Goal: Information Seeking & Learning: Learn about a topic

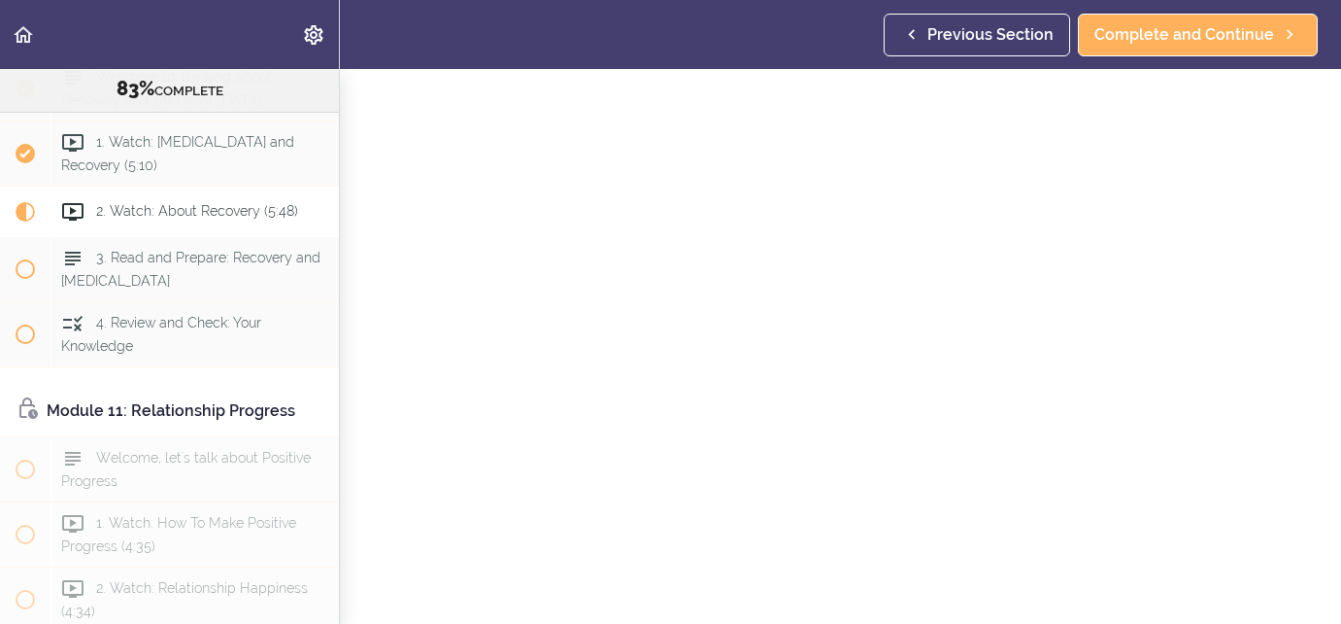
scroll to position [144, 0]
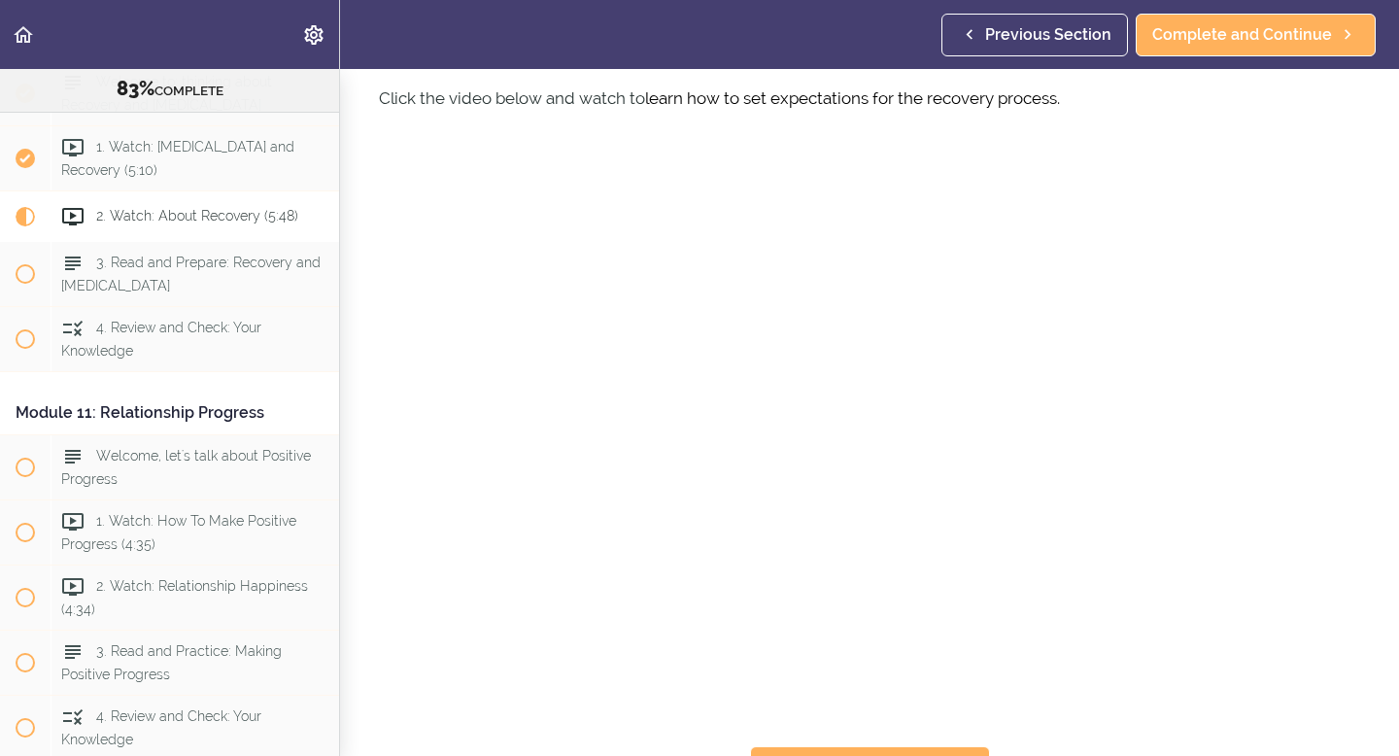
scroll to position [106, 0]
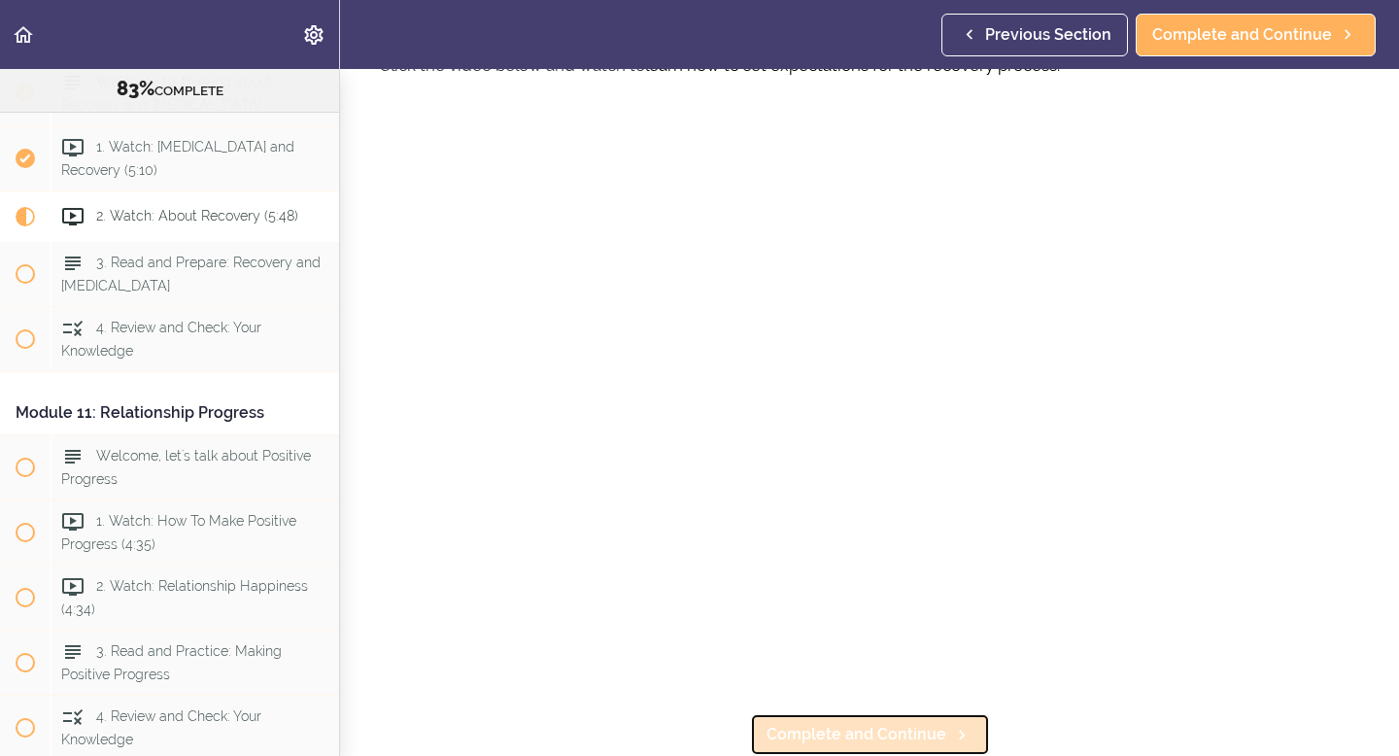
click at [801, 623] on span "Complete and Continue" at bounding box center [856, 734] width 180 height 23
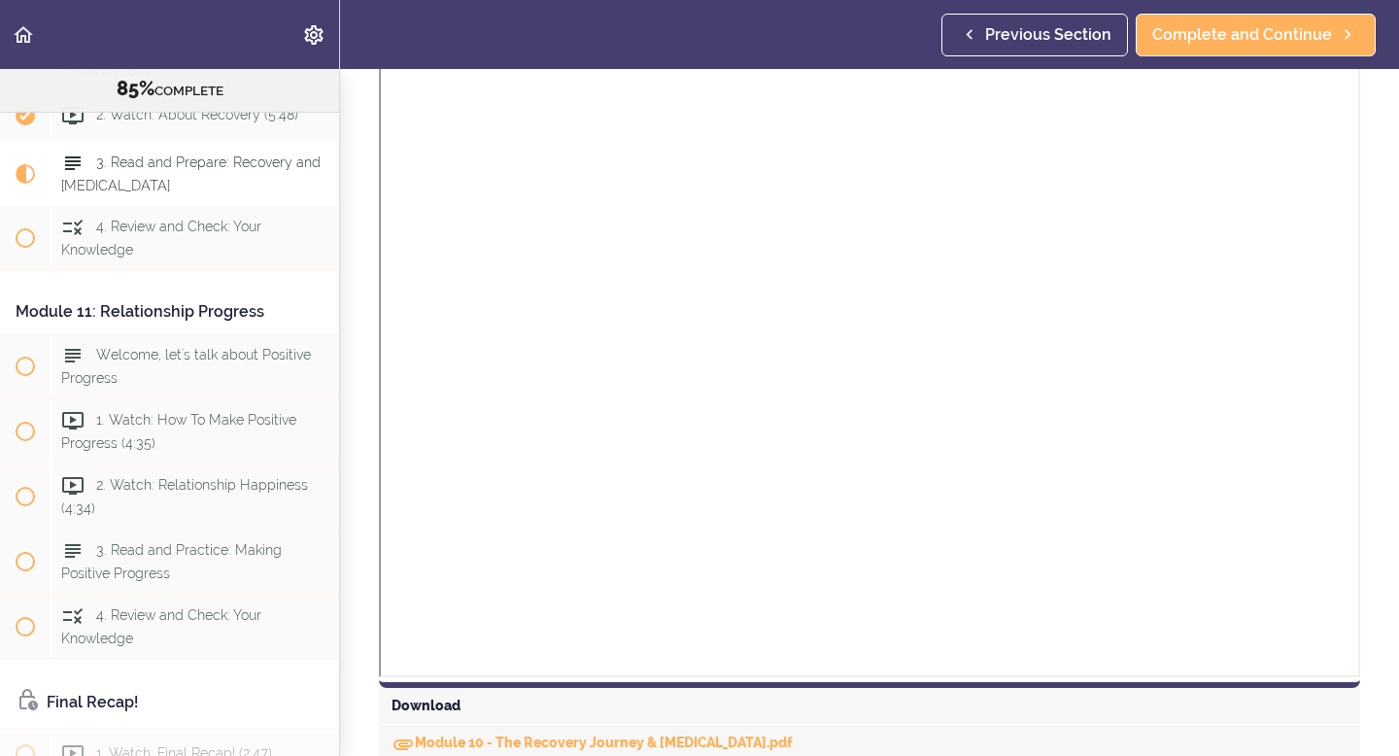
scroll to position [1133, 0]
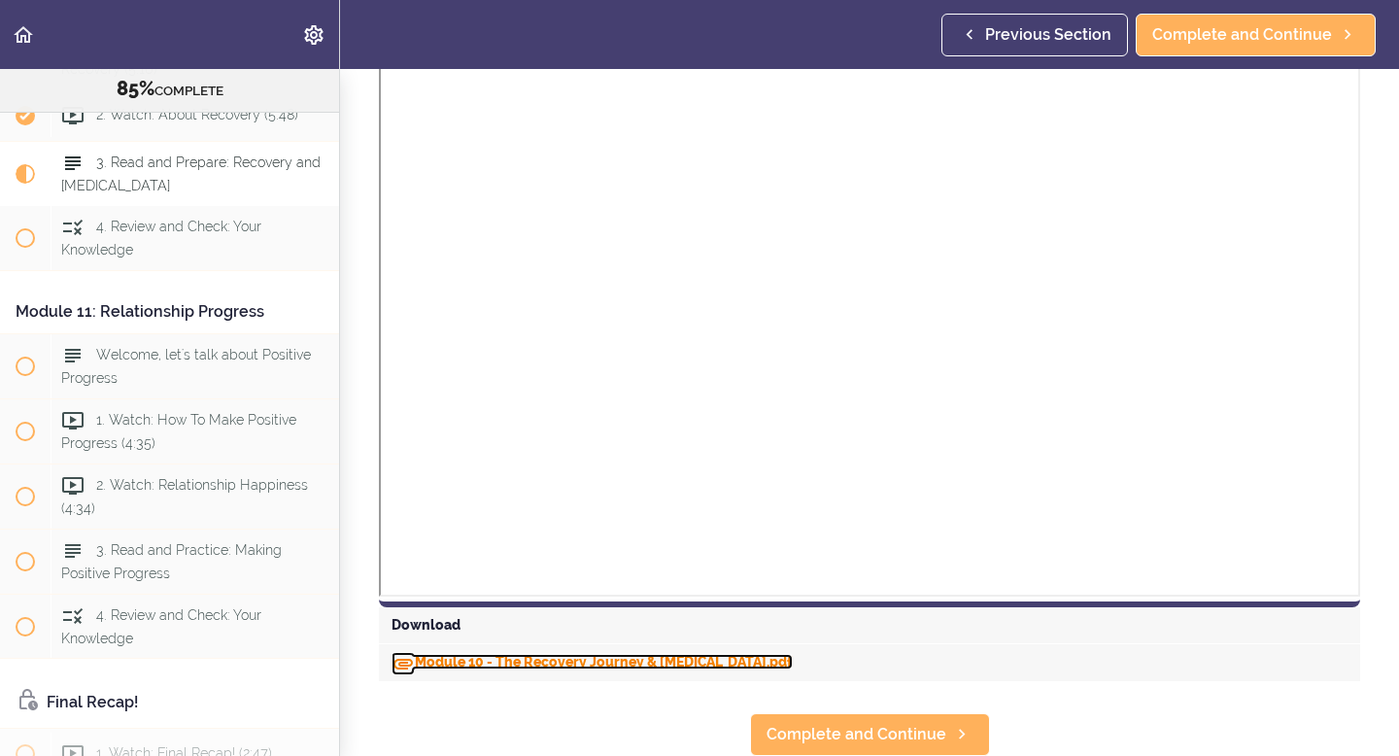
click at [567, 623] on link "Module 10 - The Recovery Journey & [MEDICAL_DATA].pdf" at bounding box center [591, 662] width 401 height 16
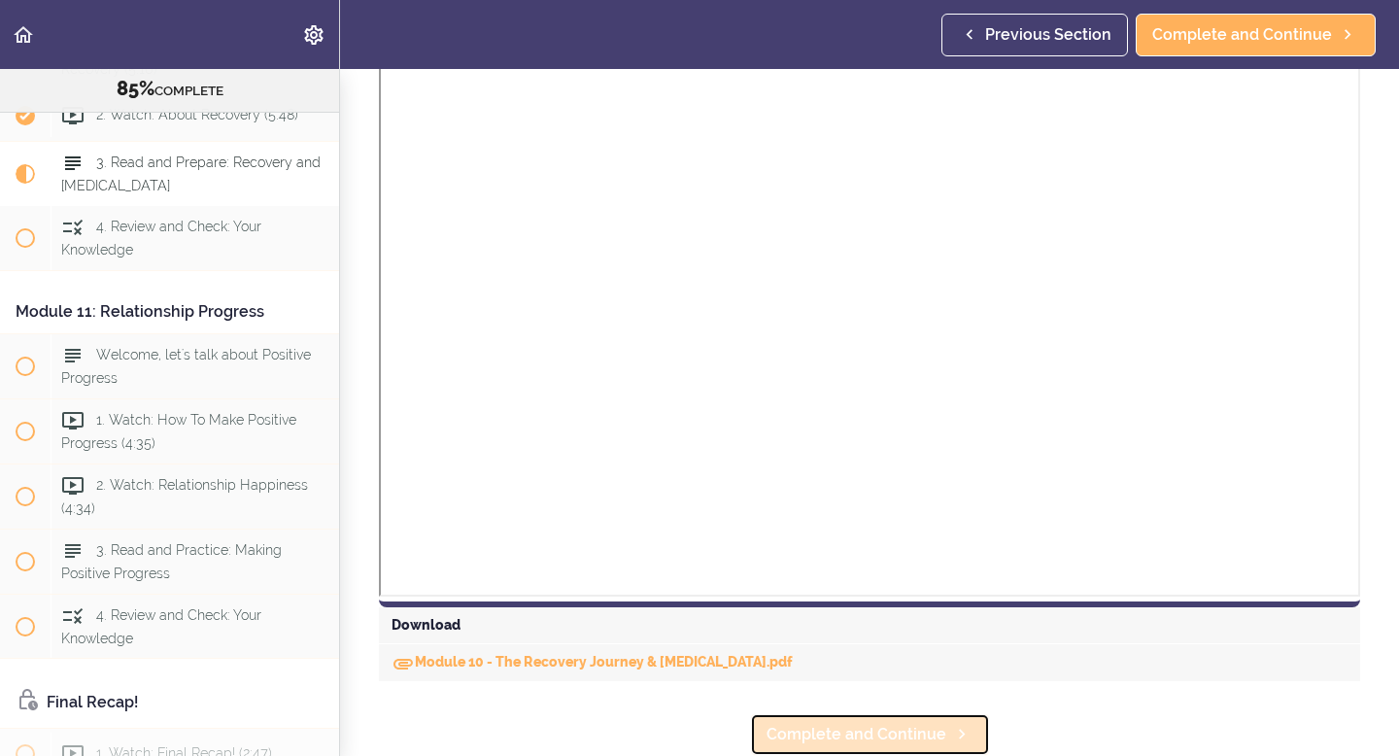
click at [878, 623] on span "Complete and Continue" at bounding box center [856, 734] width 180 height 23
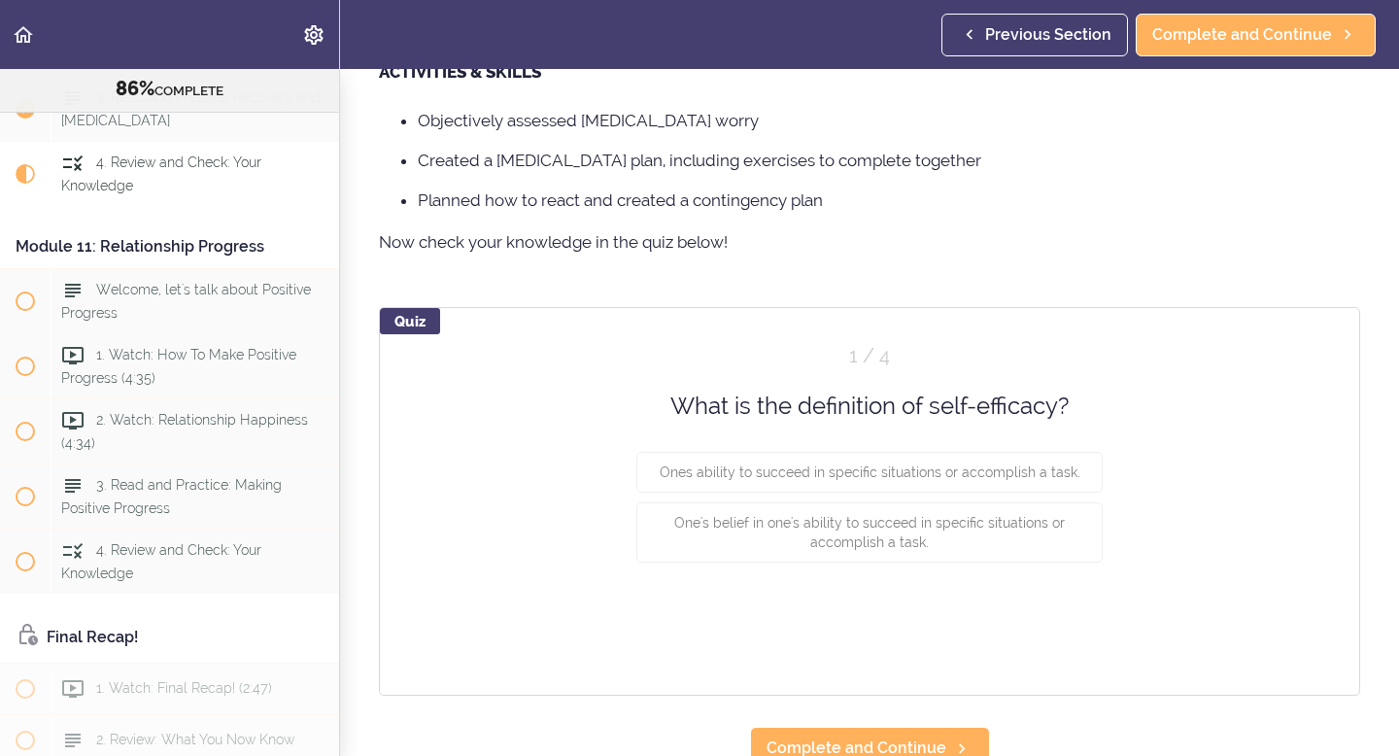
scroll to position [420, 0]
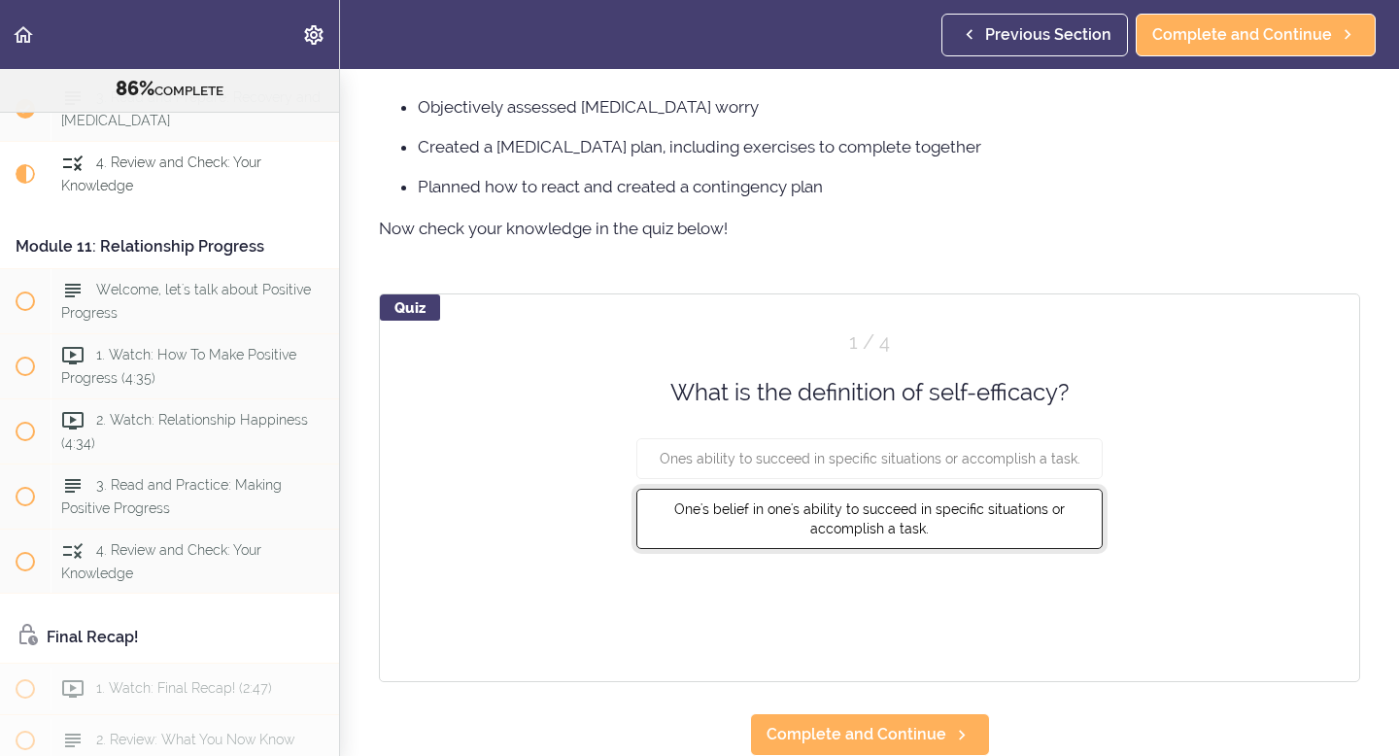
click at [963, 515] on span "One's belief in one's ability to succeed in specific situations or accomplish a…" at bounding box center [869, 518] width 390 height 35
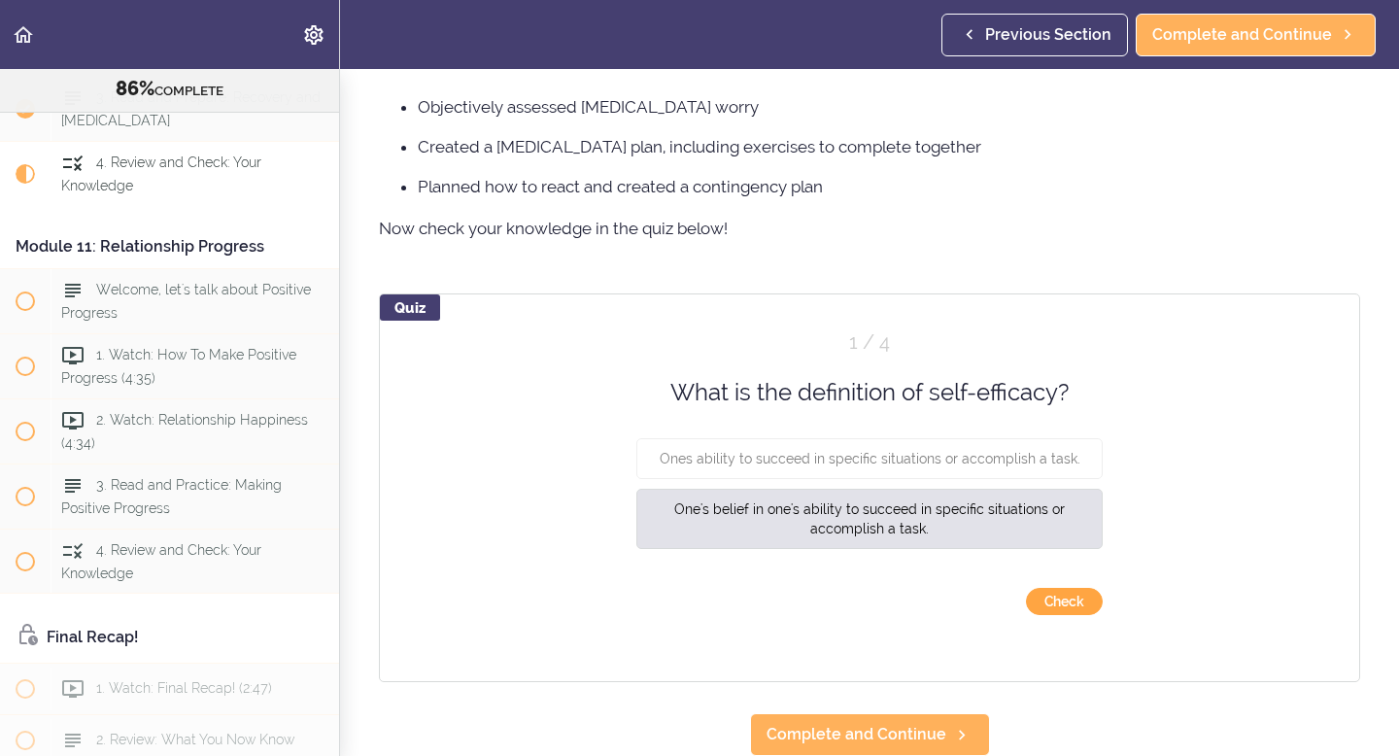
click at [1063, 608] on button "Check" at bounding box center [1064, 601] width 77 height 27
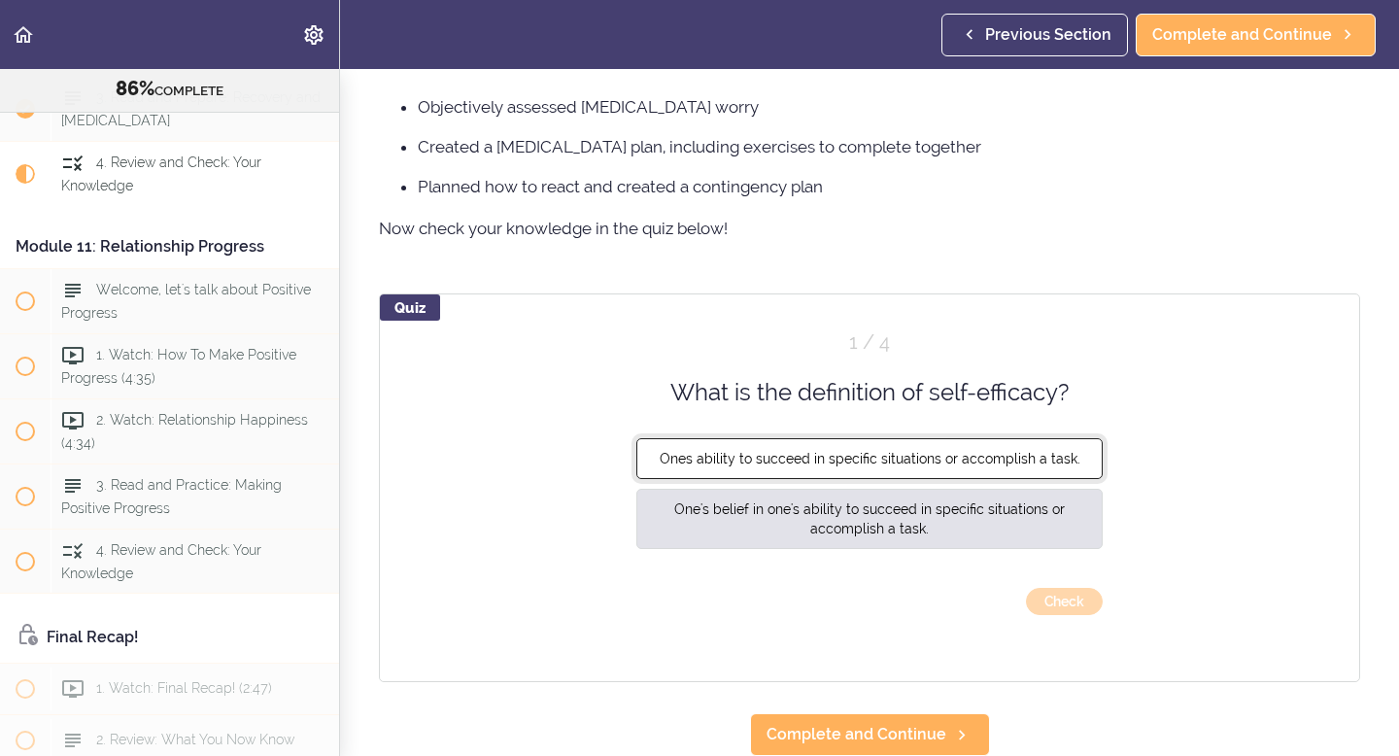
click at [932, 461] on span "Ones ability to succeed in specific situations or accomplish a task." at bounding box center [870, 459] width 421 height 16
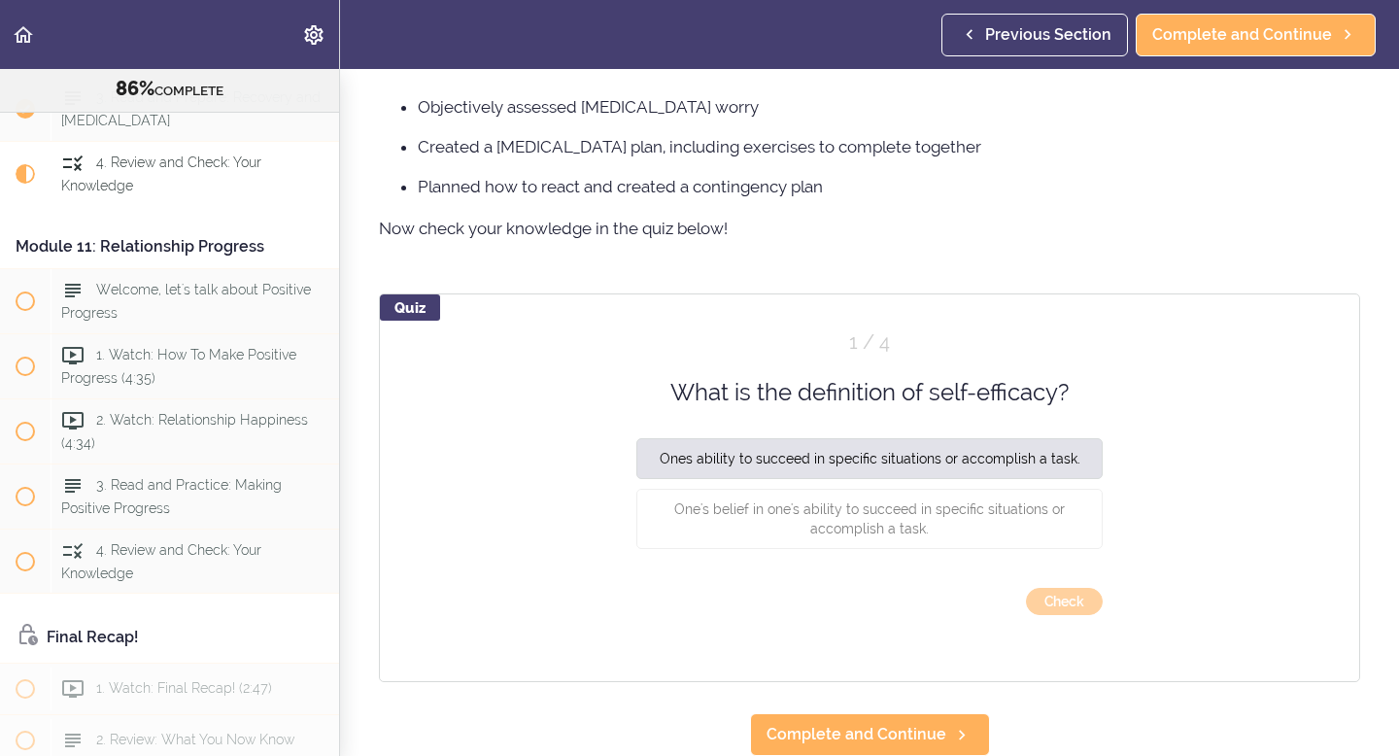
click at [1063, 597] on button "Check" at bounding box center [1064, 601] width 77 height 27
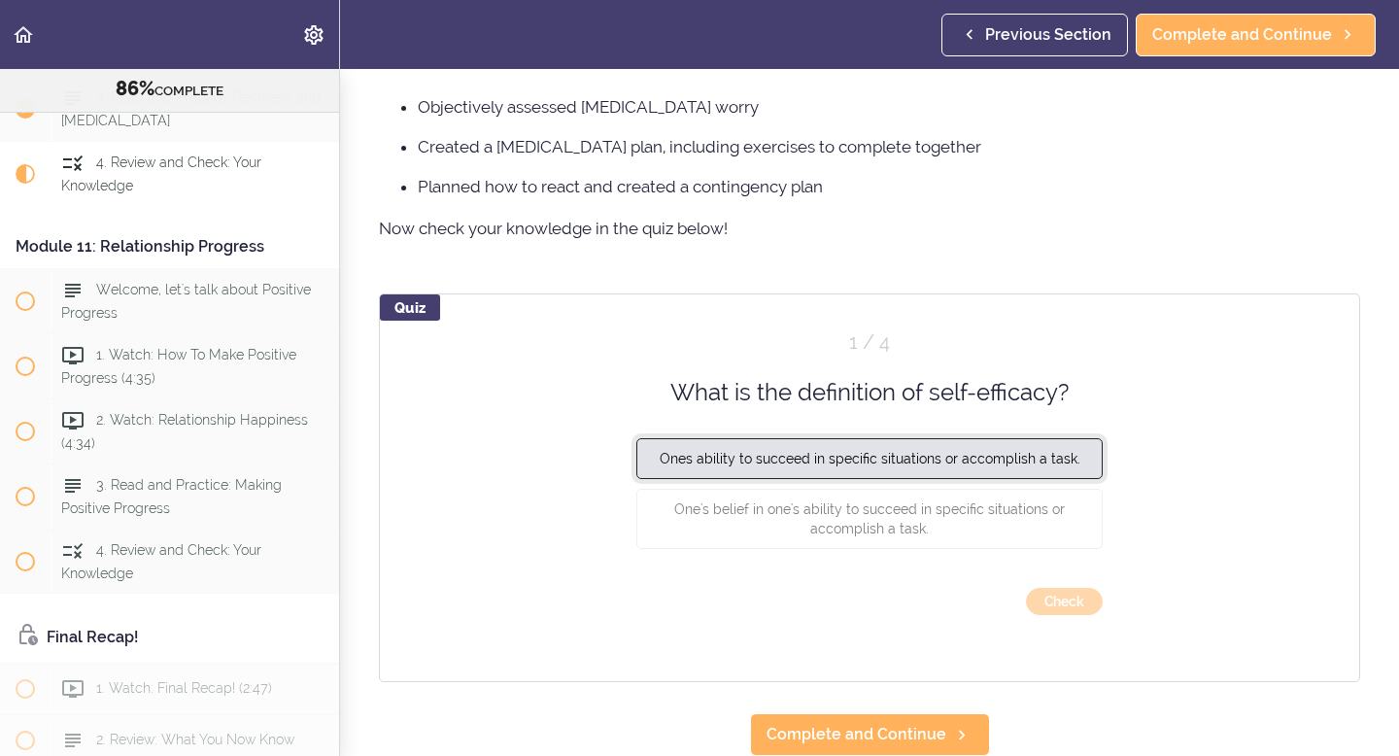
click at [865, 460] on span "Ones ability to succeed in specific situations or accomplish a task." at bounding box center [870, 459] width 421 height 16
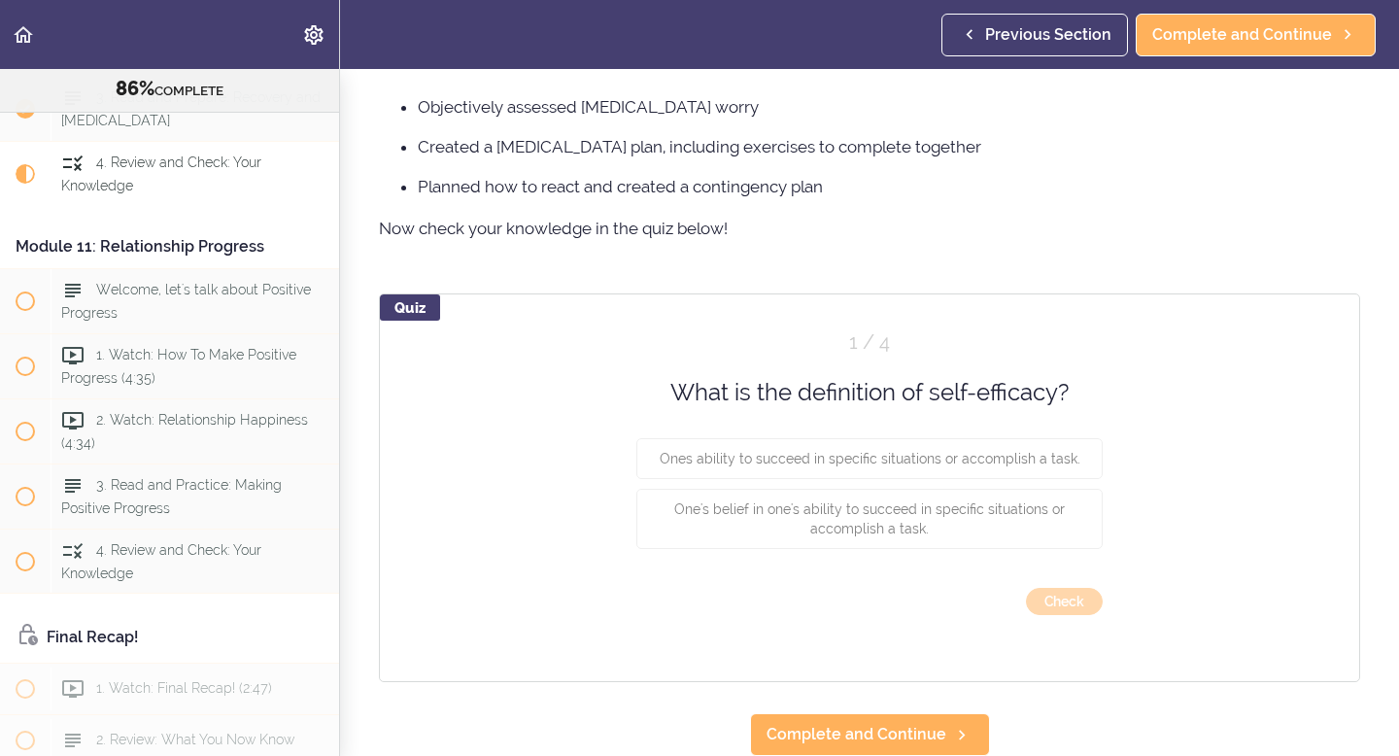
click at [1085, 603] on div "Quiz 1 / 4 What is the definition of self-efficacy? Ones ability to succeed in …" at bounding box center [869, 487] width 981 height 389
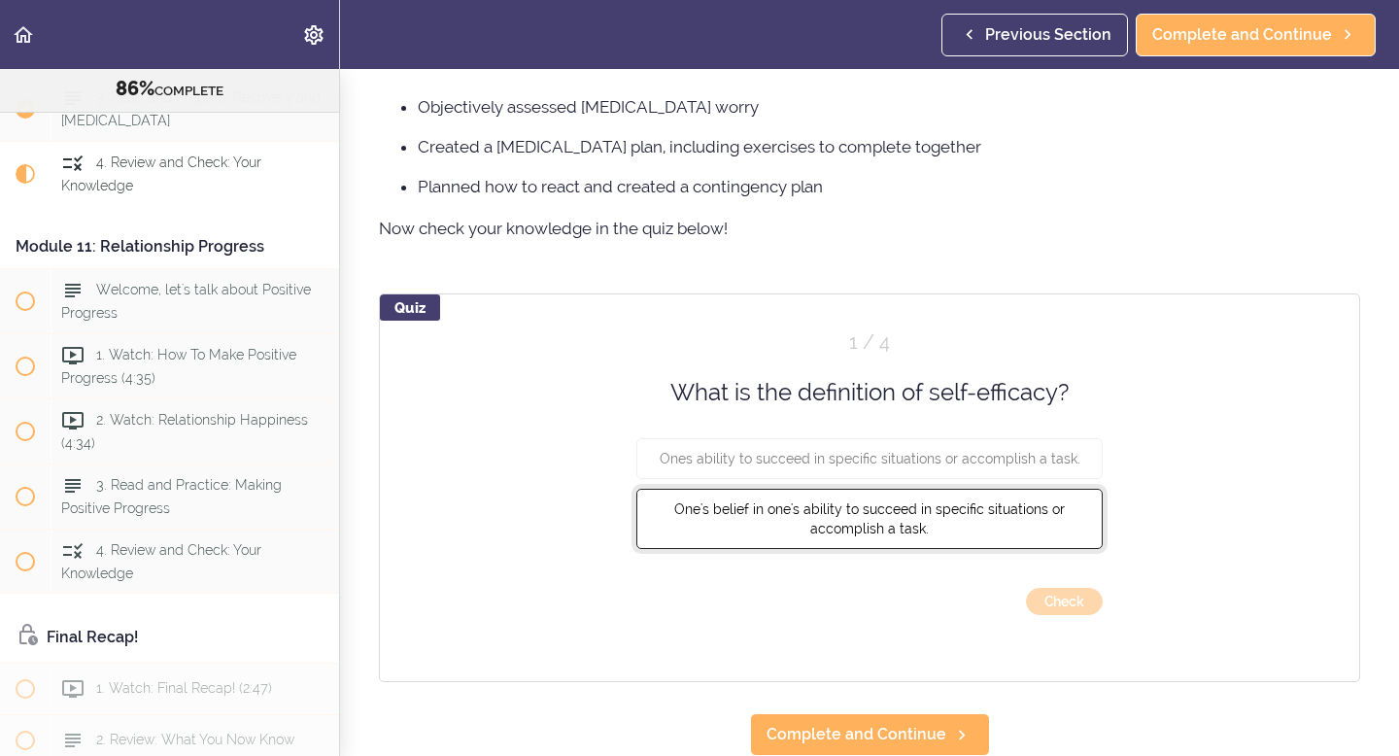
click at [790, 511] on span "One's belief in one's ability to succeed in specific situations or accomplish a…" at bounding box center [869, 518] width 390 height 35
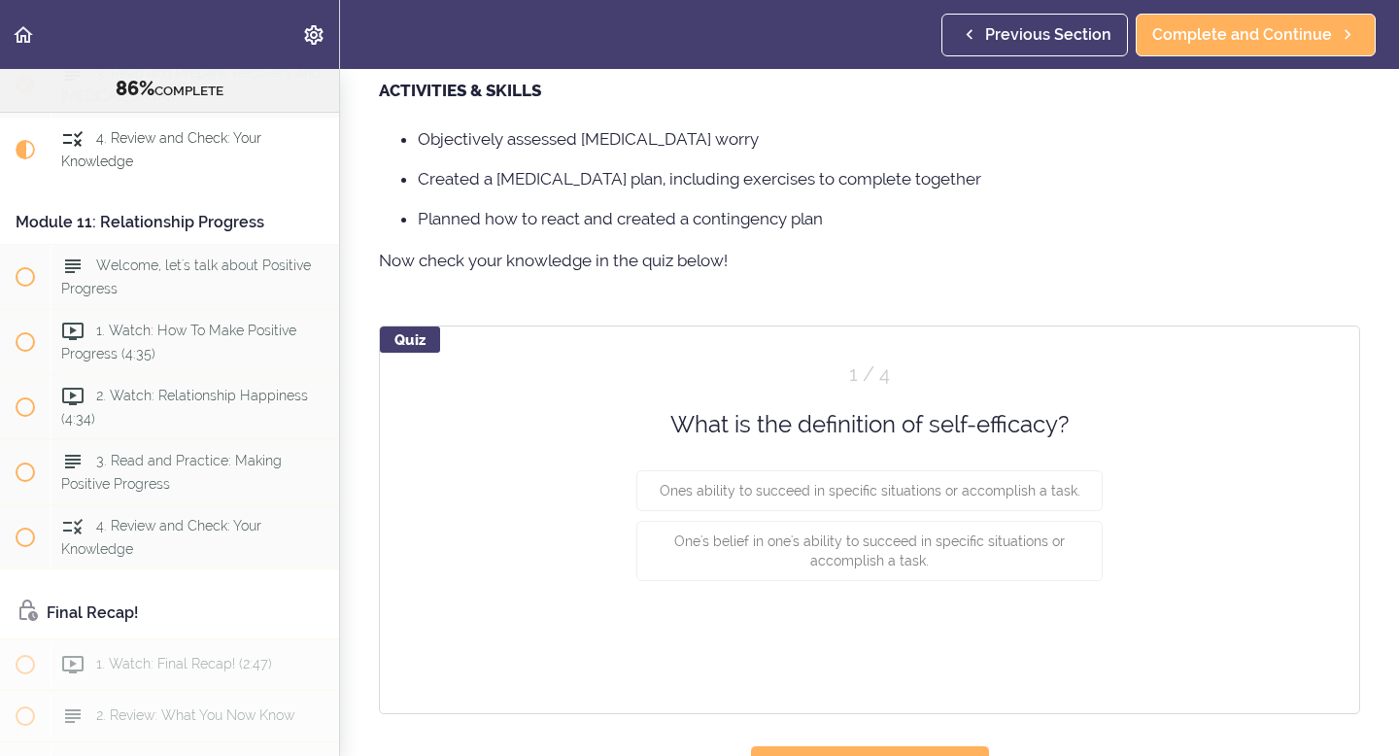
scroll to position [420, 0]
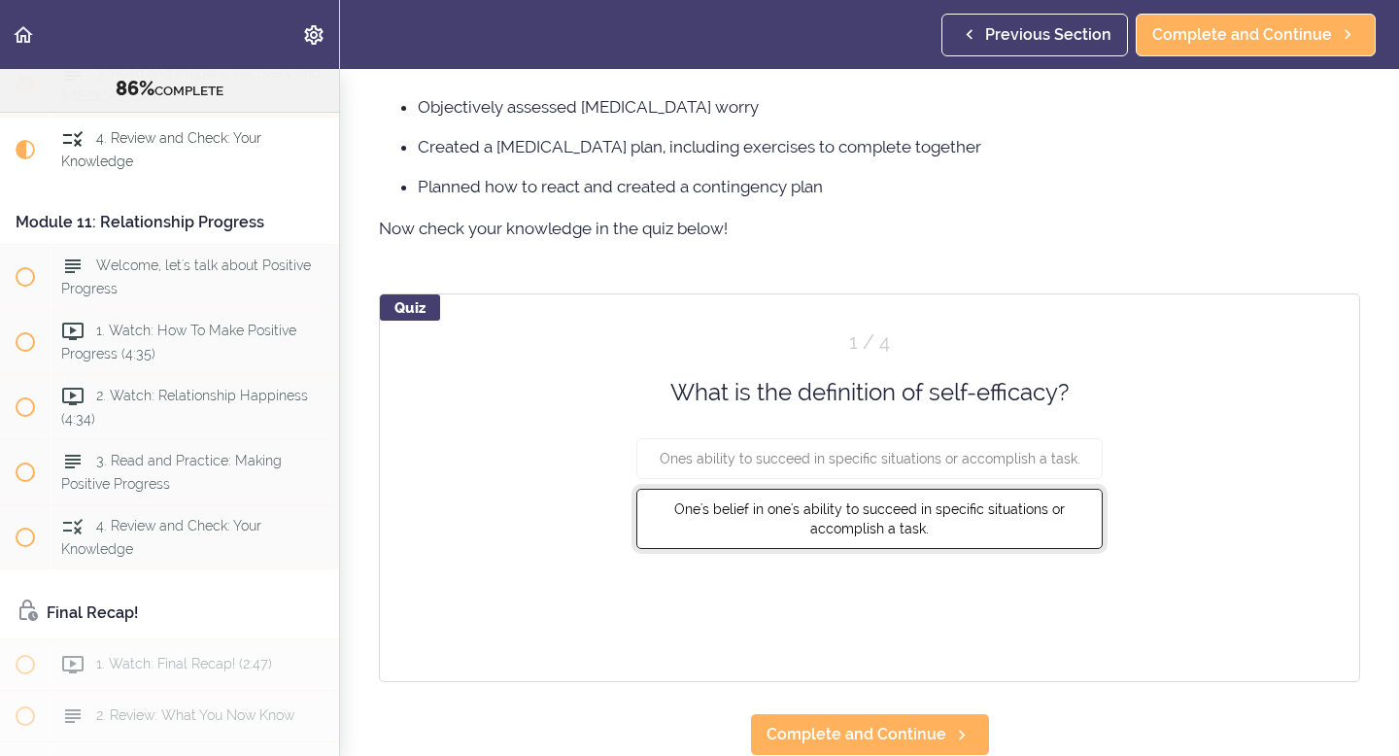
click at [913, 526] on span "One's belief in one's ability to succeed in specific situations or accomplish a…" at bounding box center [869, 518] width 390 height 35
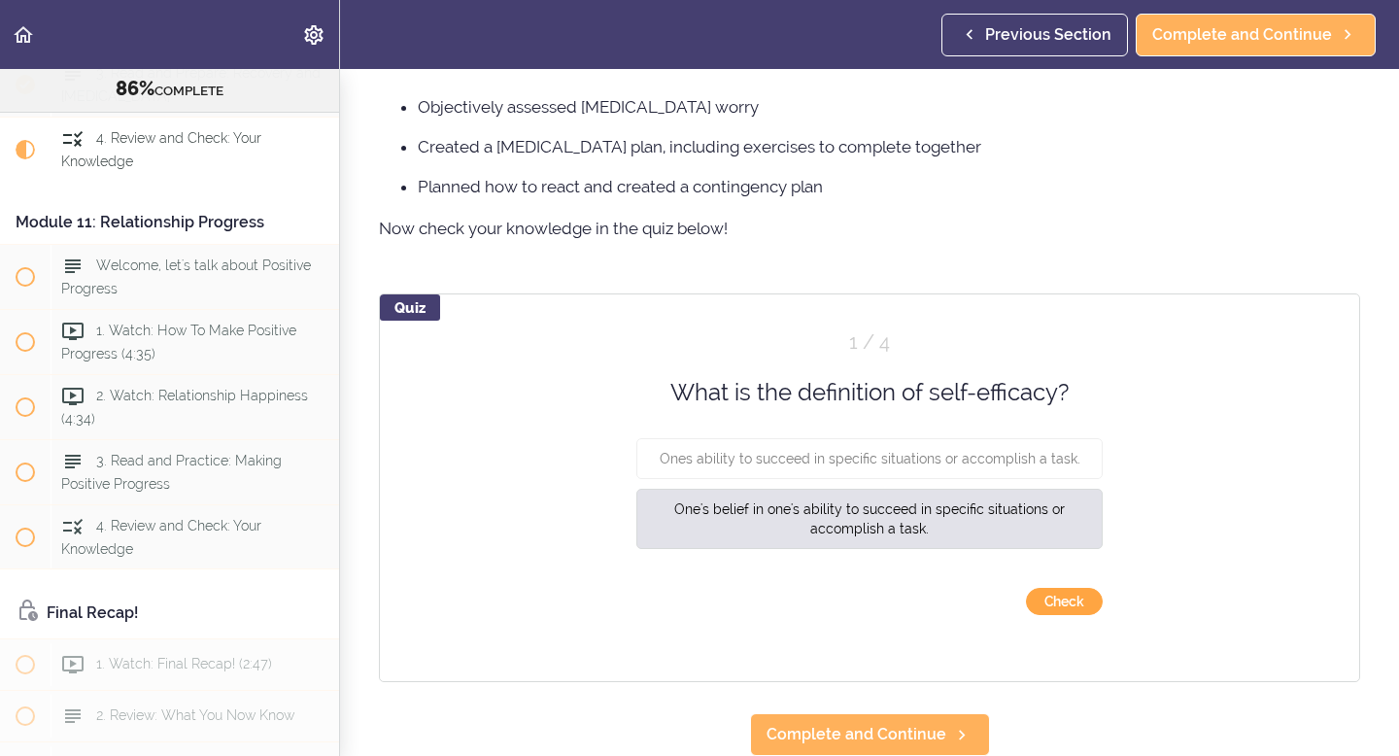
click at [1058, 613] on button "Check" at bounding box center [1064, 601] width 77 height 27
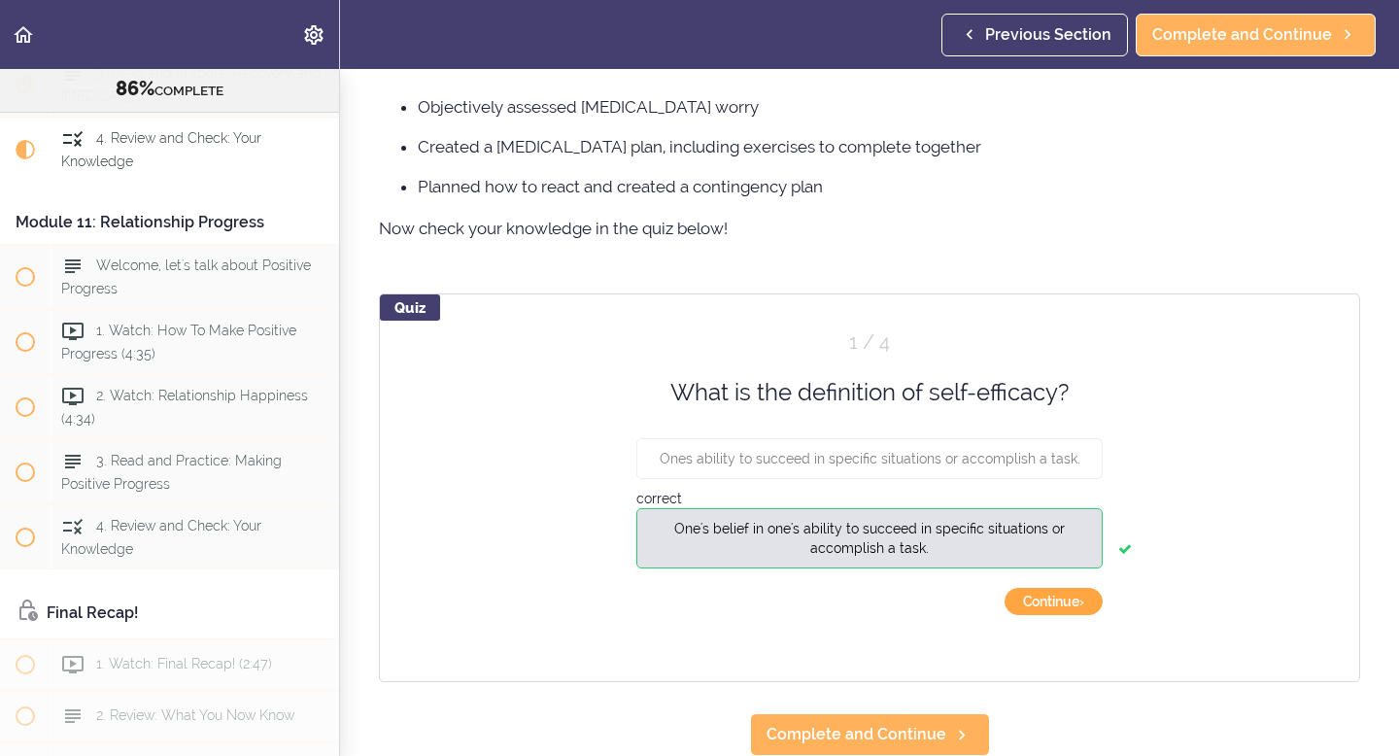
click at [1060, 598] on button "Continue ›" at bounding box center [1053, 601] width 98 height 27
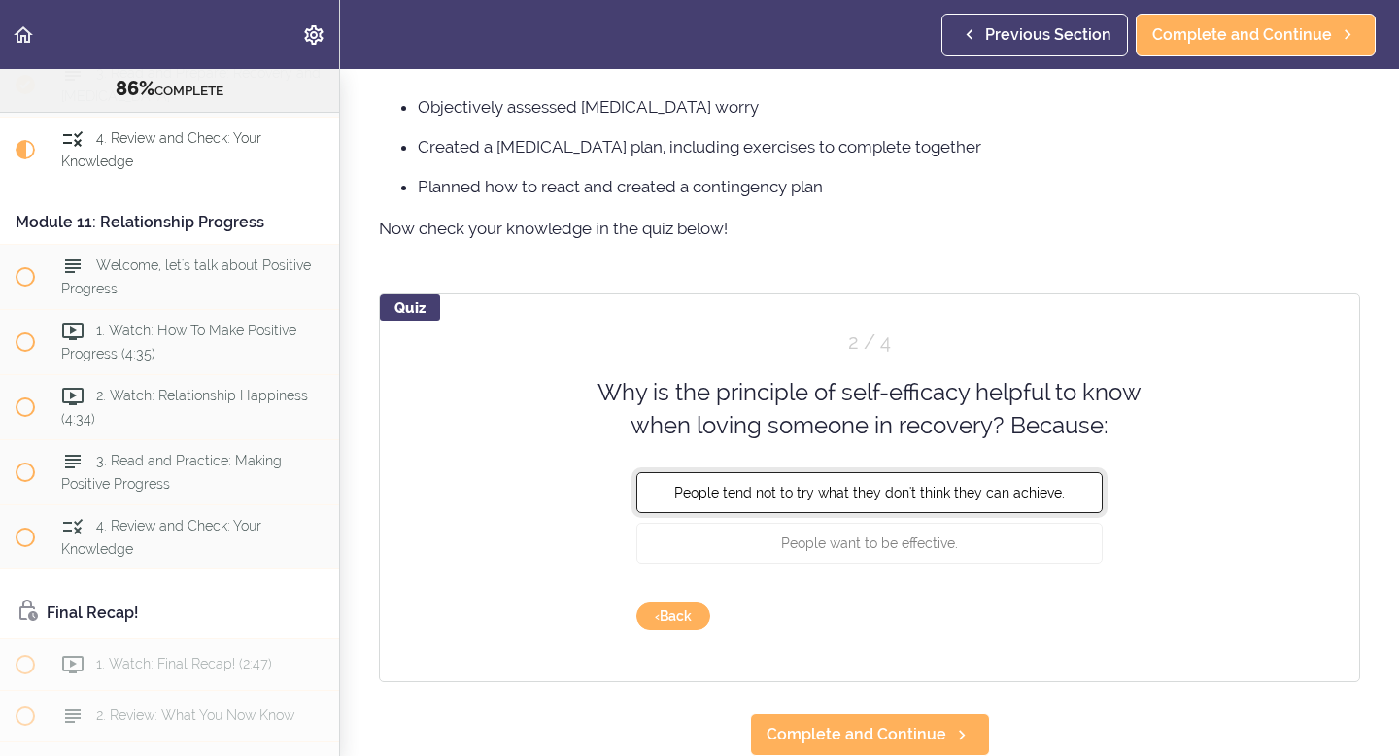
click at [1044, 490] on span "People tend not to try what they don't think they can achieve." at bounding box center [869, 492] width 390 height 16
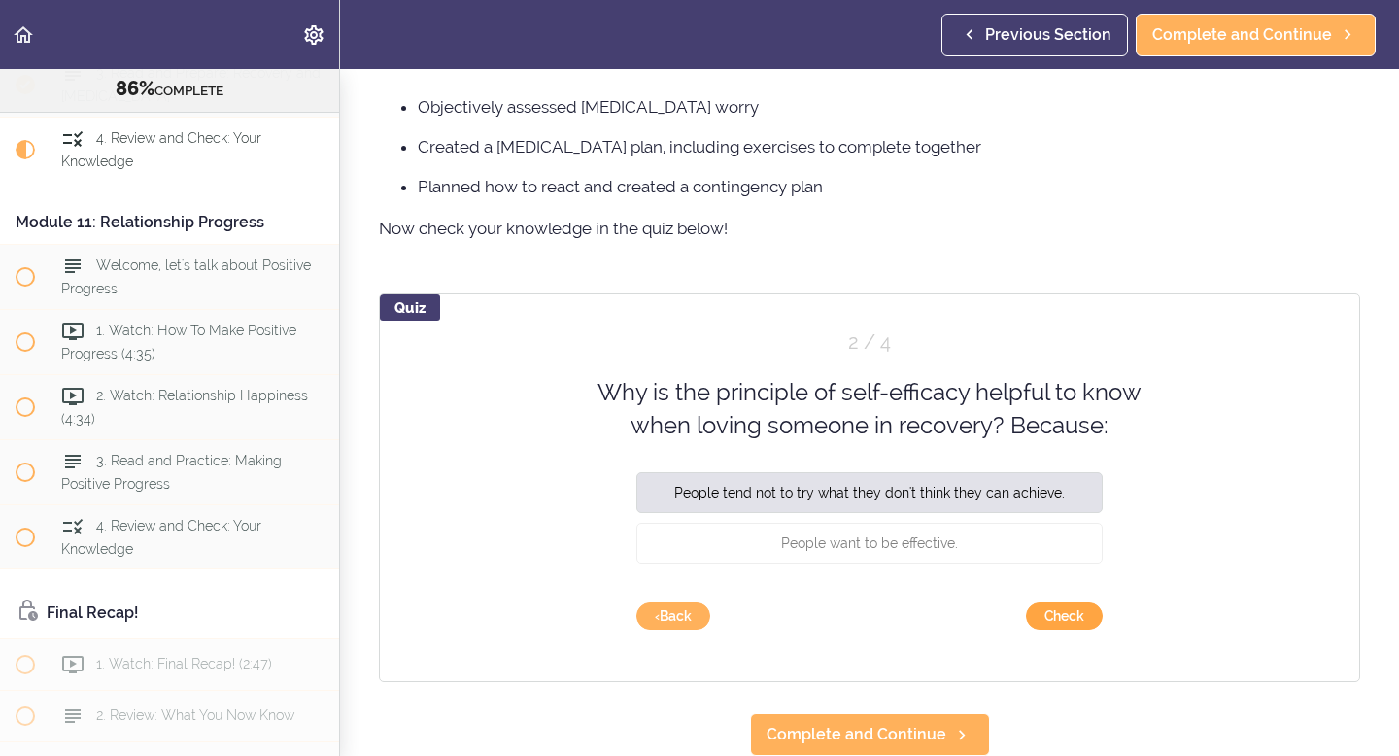
click at [1059, 618] on button "Check" at bounding box center [1064, 615] width 77 height 27
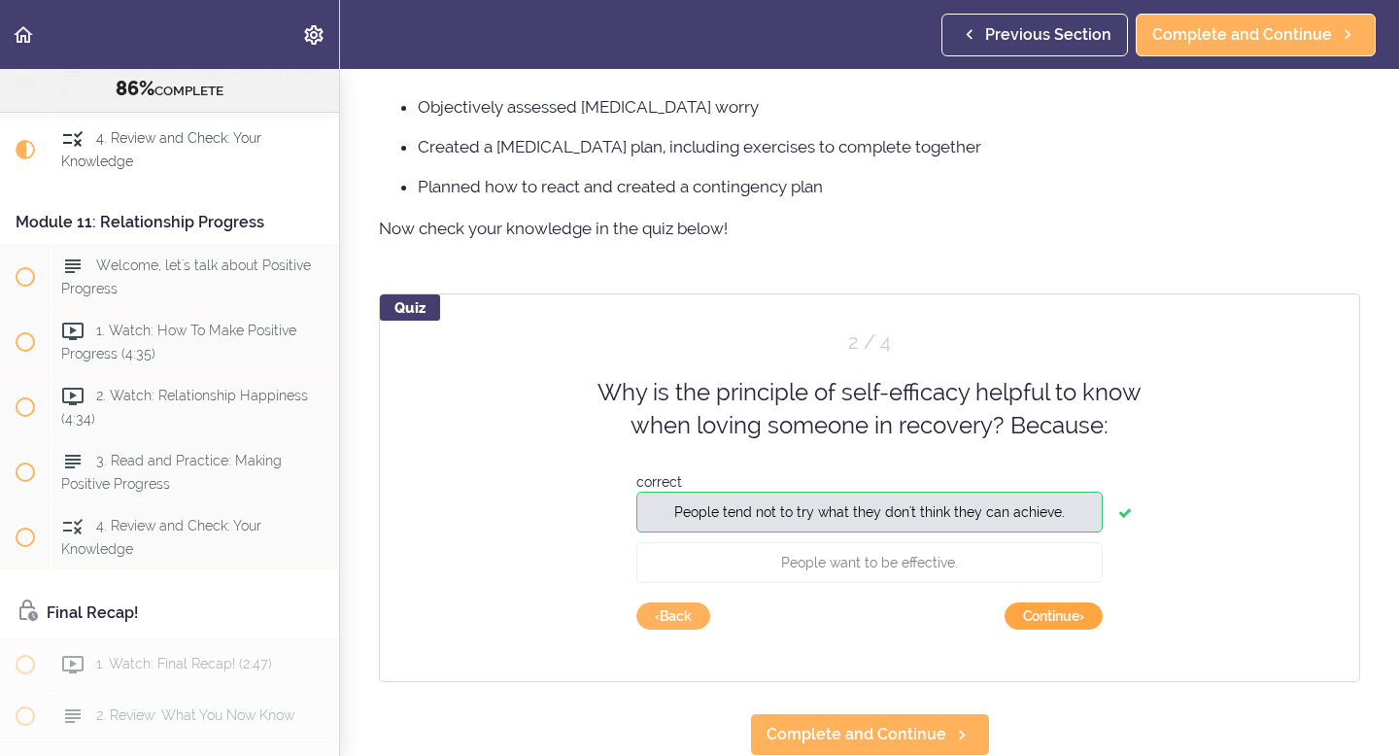
click at [1059, 618] on button "Continue ›" at bounding box center [1053, 615] width 98 height 27
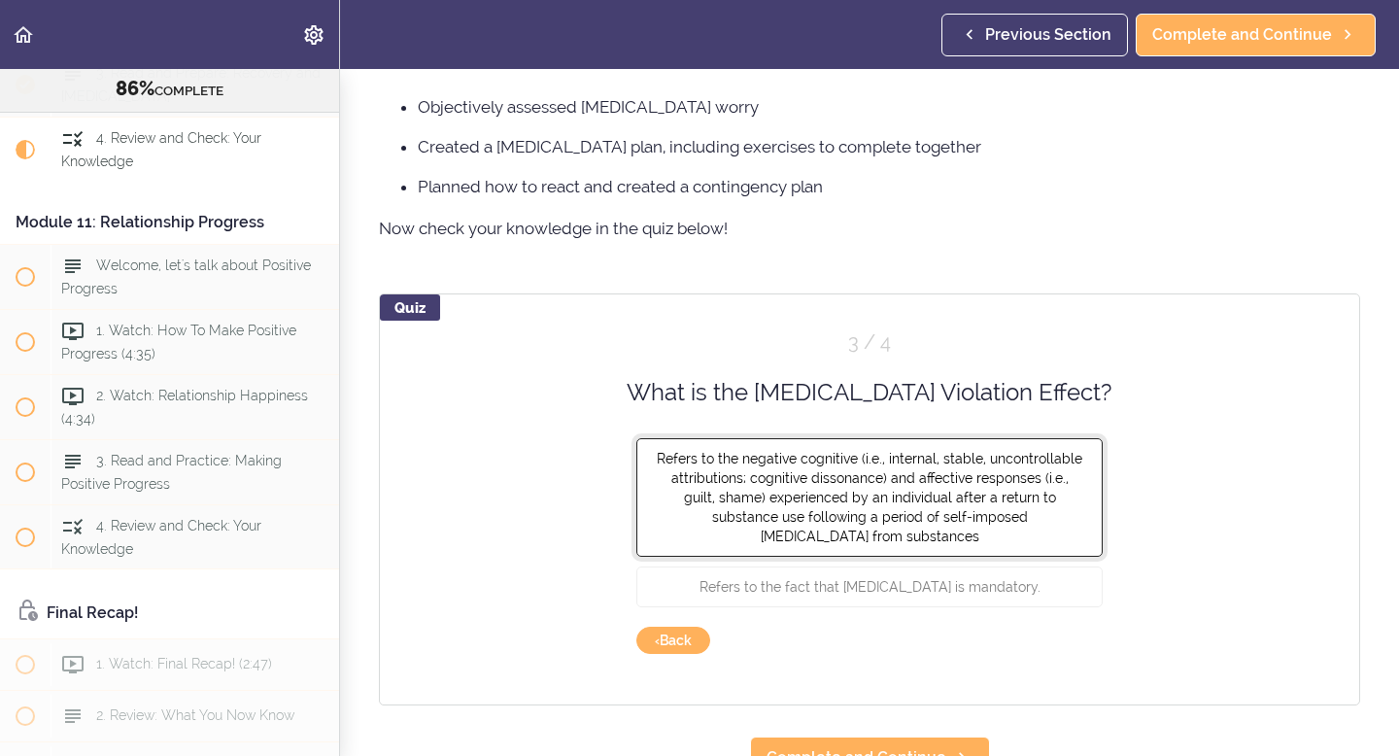
click at [1005, 501] on span "Refers to the negative cognitive (i.e., internal, stable, uncontrollable attrib…" at bounding box center [869, 497] width 425 height 93
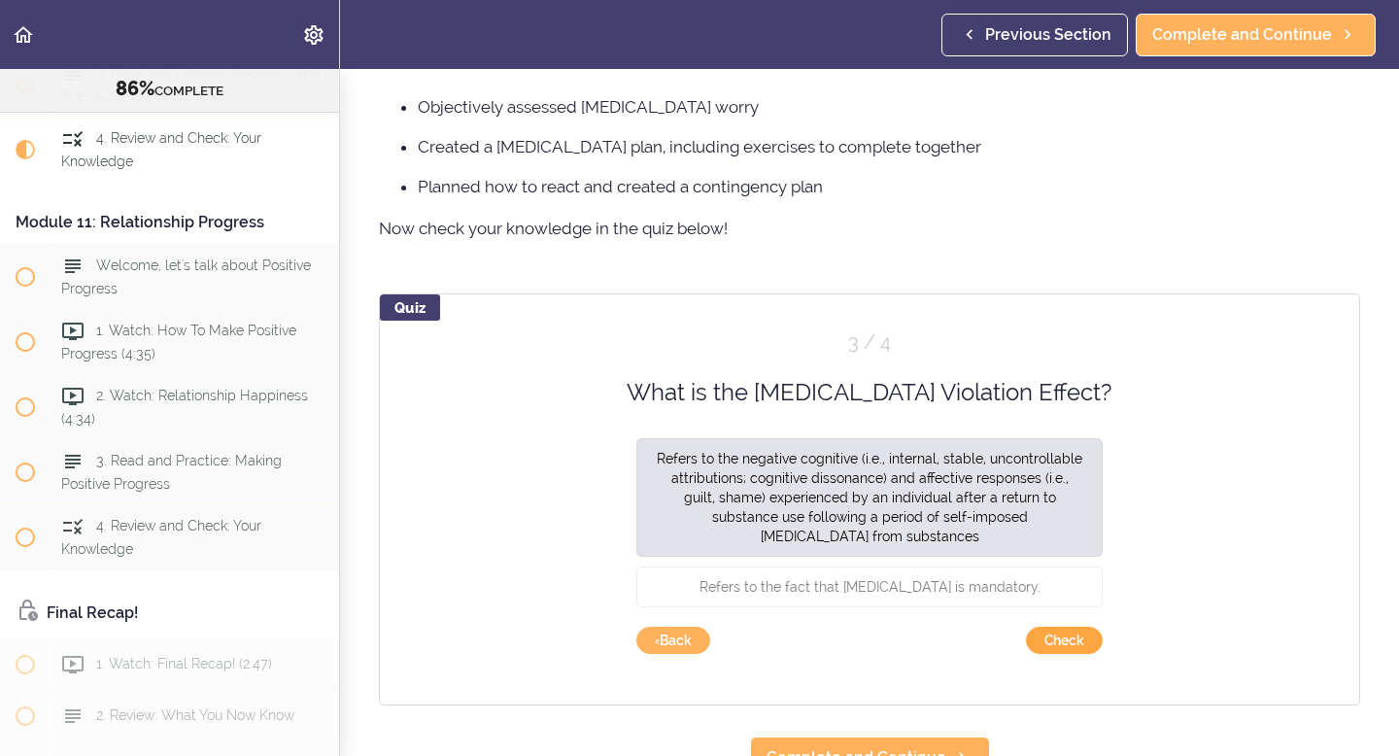
click at [1067, 640] on button "Check" at bounding box center [1064, 640] width 77 height 27
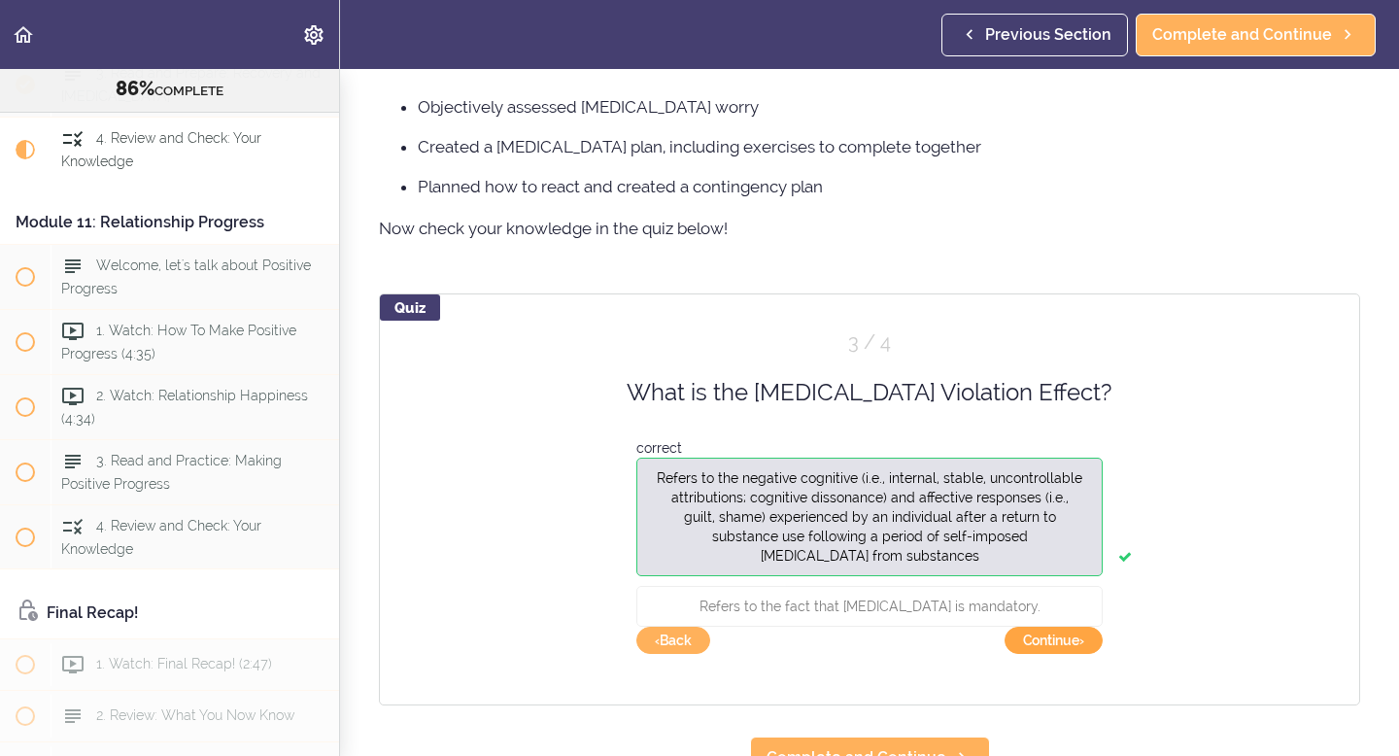
click at [1046, 643] on button "Continue ›" at bounding box center [1053, 640] width 98 height 27
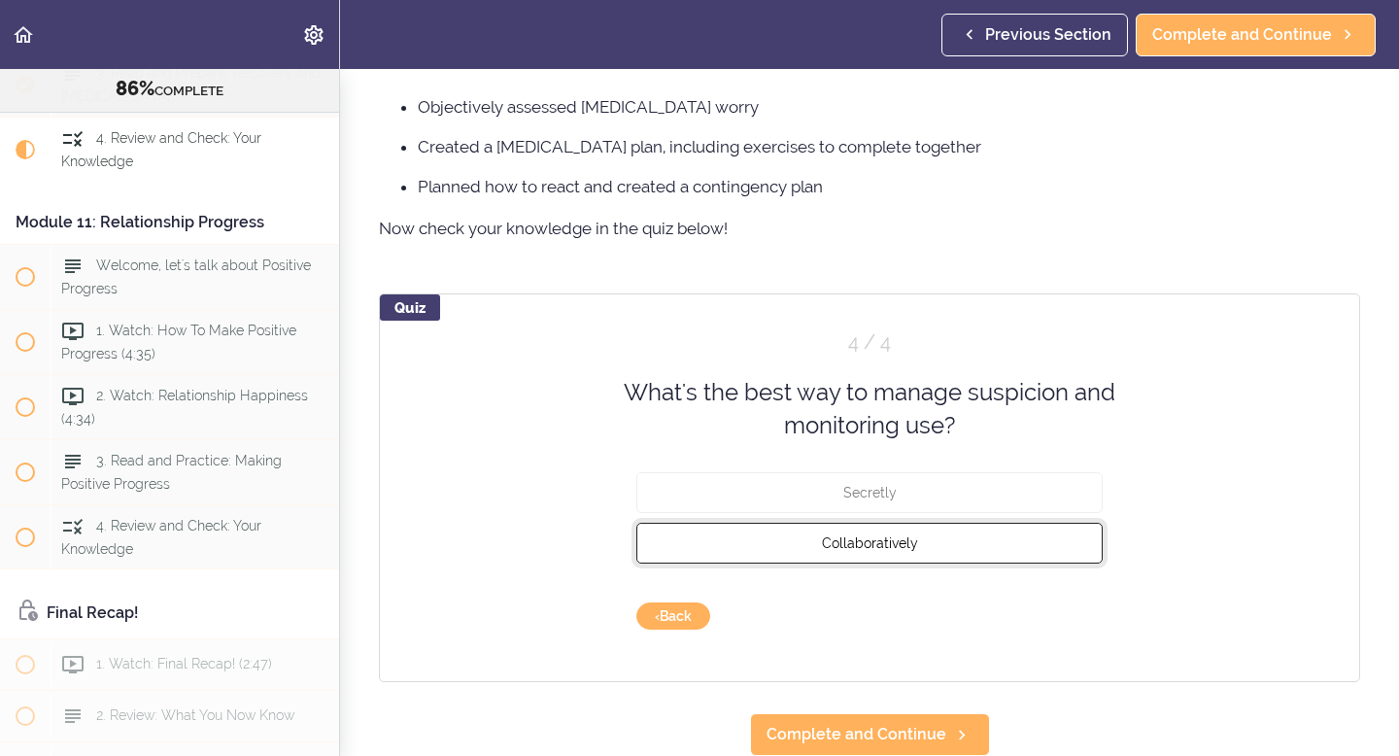
click at [965, 541] on button "Collaboratively" at bounding box center [869, 542] width 466 height 41
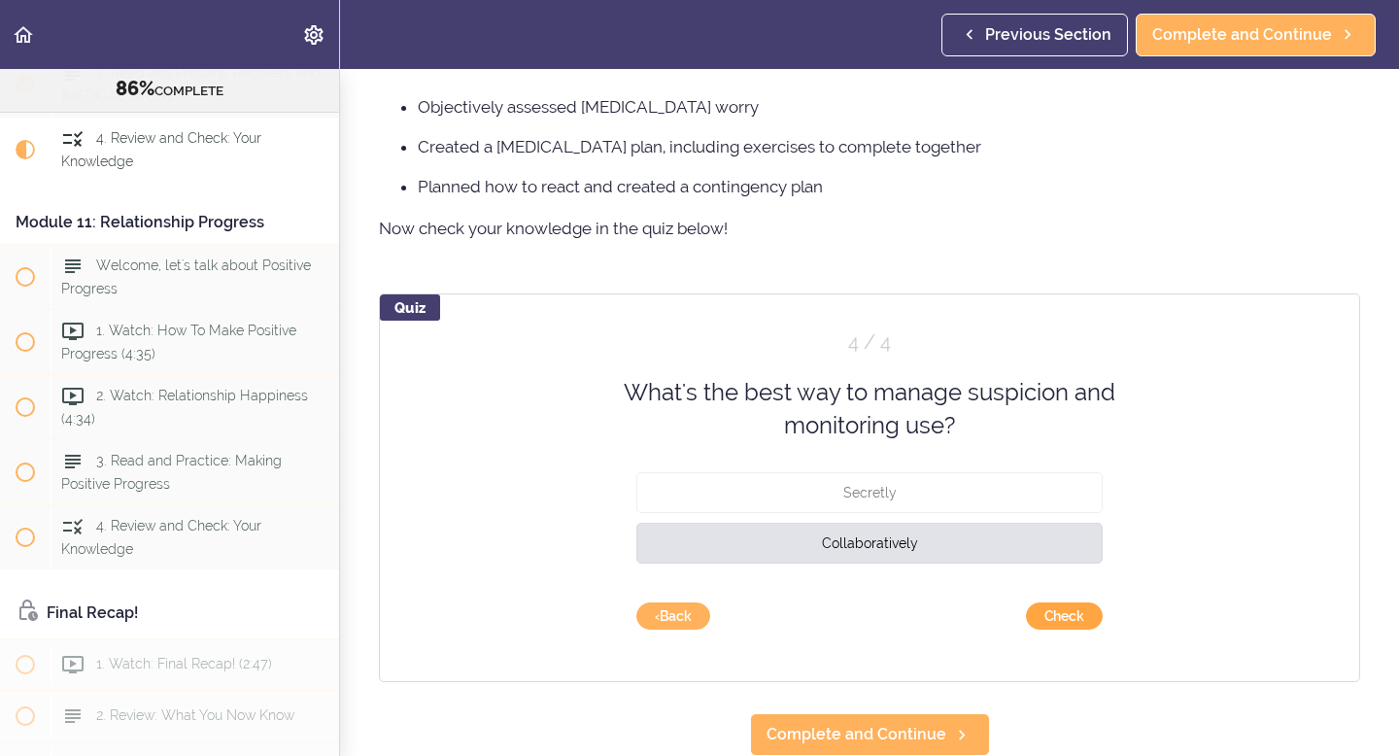
click at [1057, 617] on button "Check" at bounding box center [1064, 615] width 77 height 27
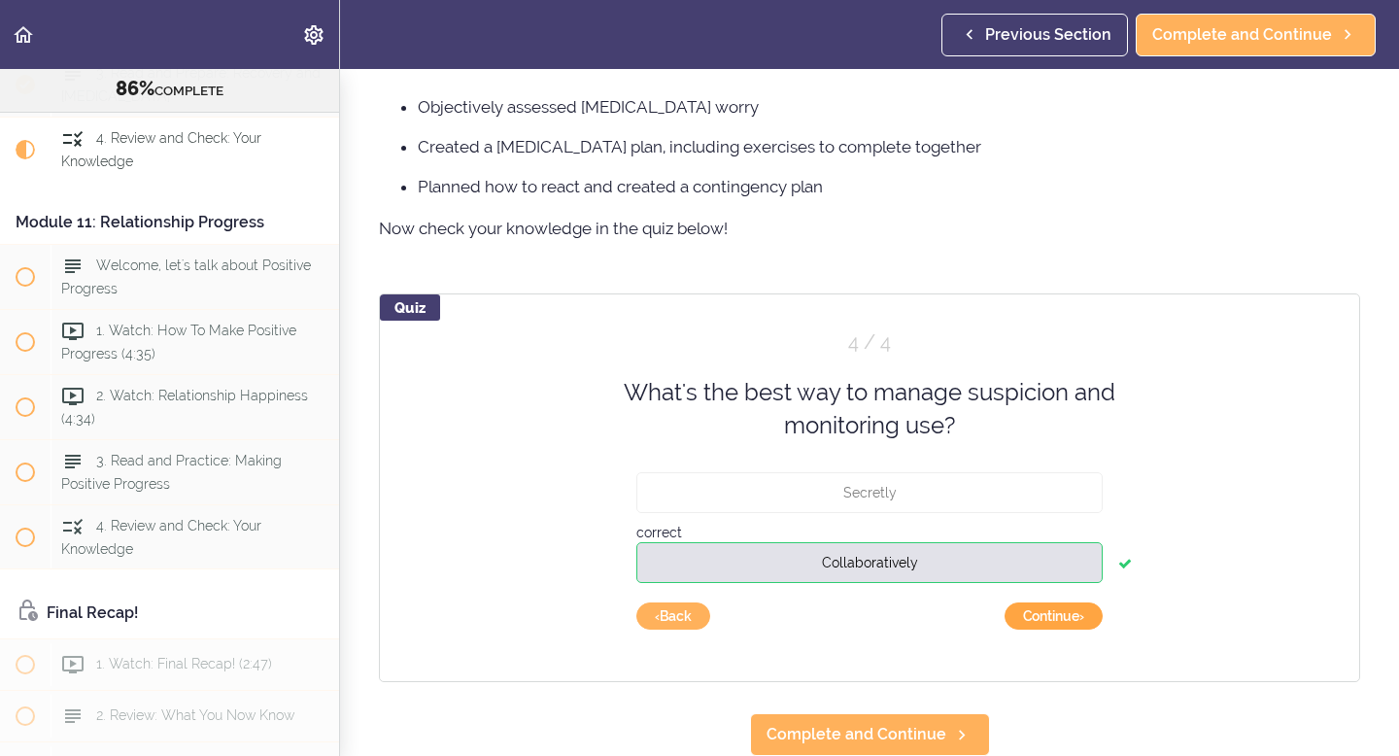
click at [1075, 615] on button "Continue ›" at bounding box center [1053, 615] width 98 height 27
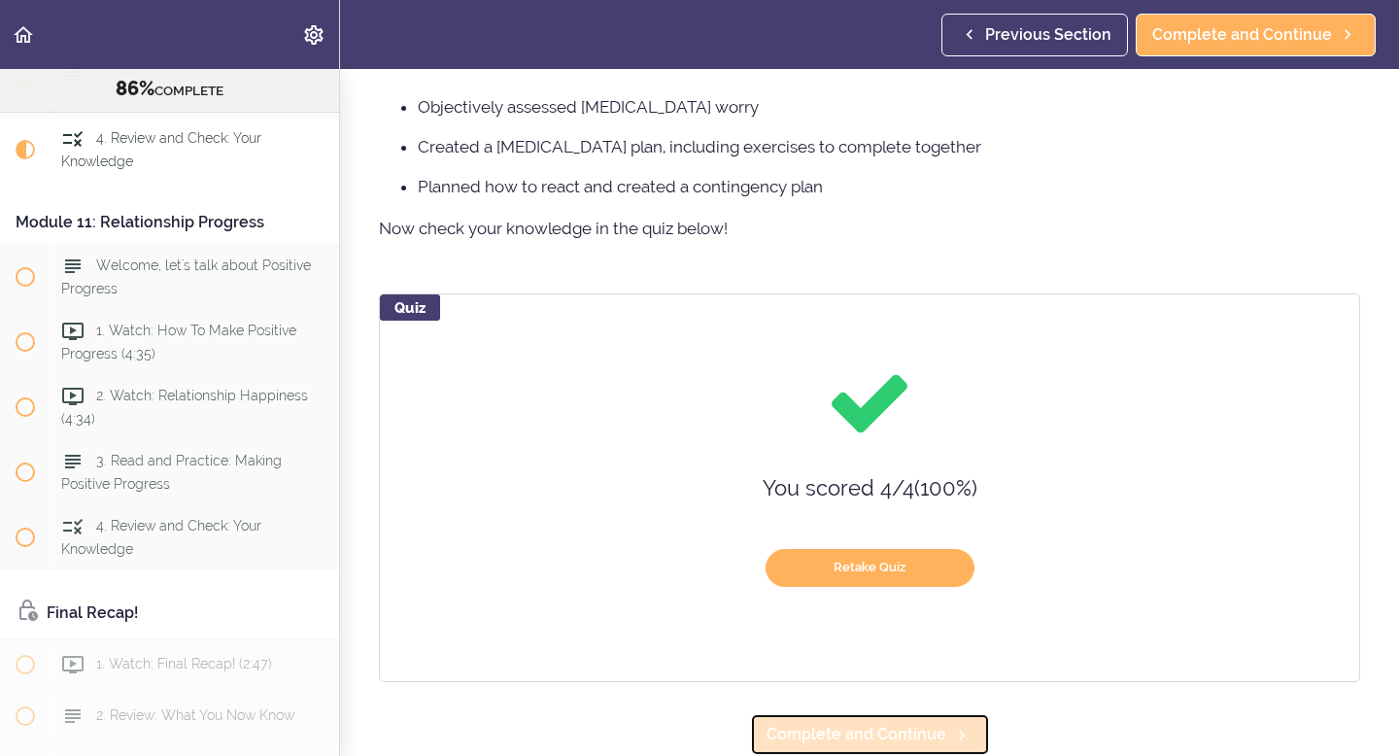
click at [910, 741] on span "Complete and Continue" at bounding box center [856, 734] width 180 height 23
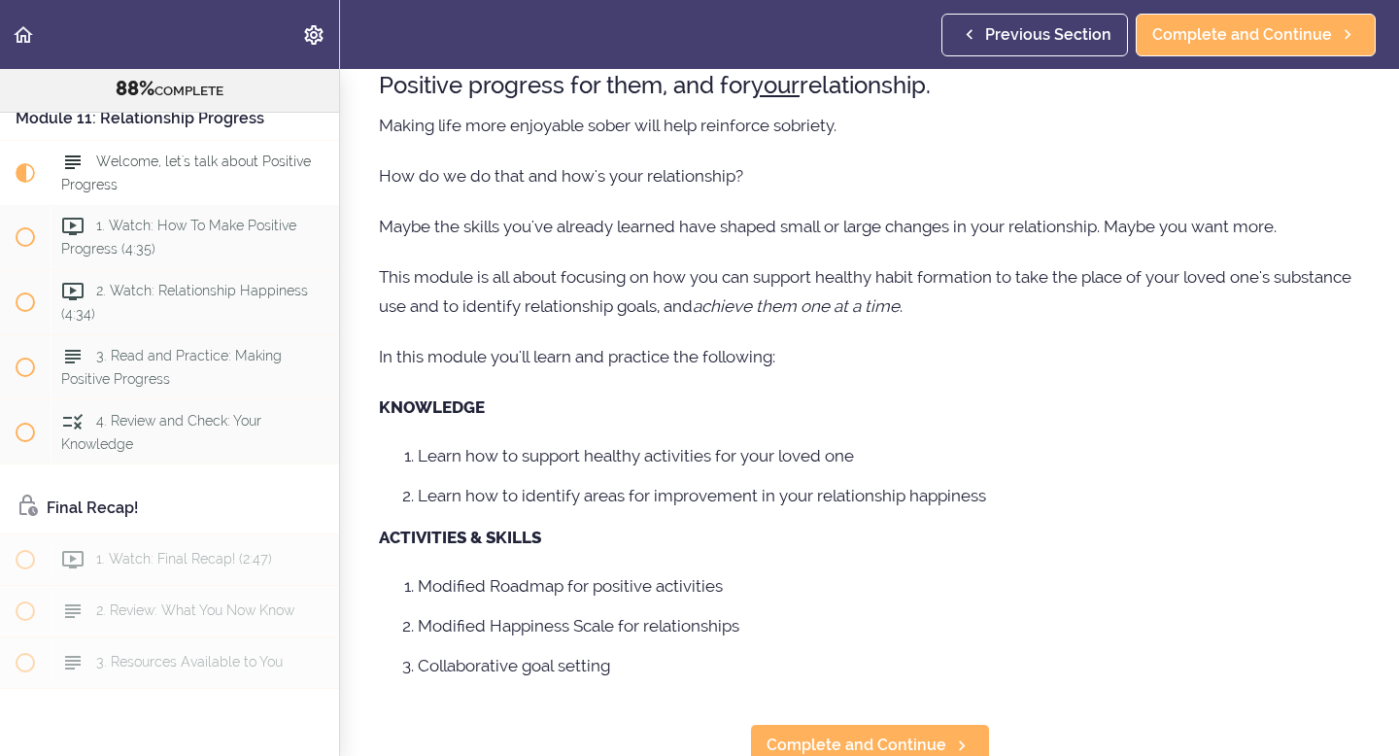
scroll to position [118, 0]
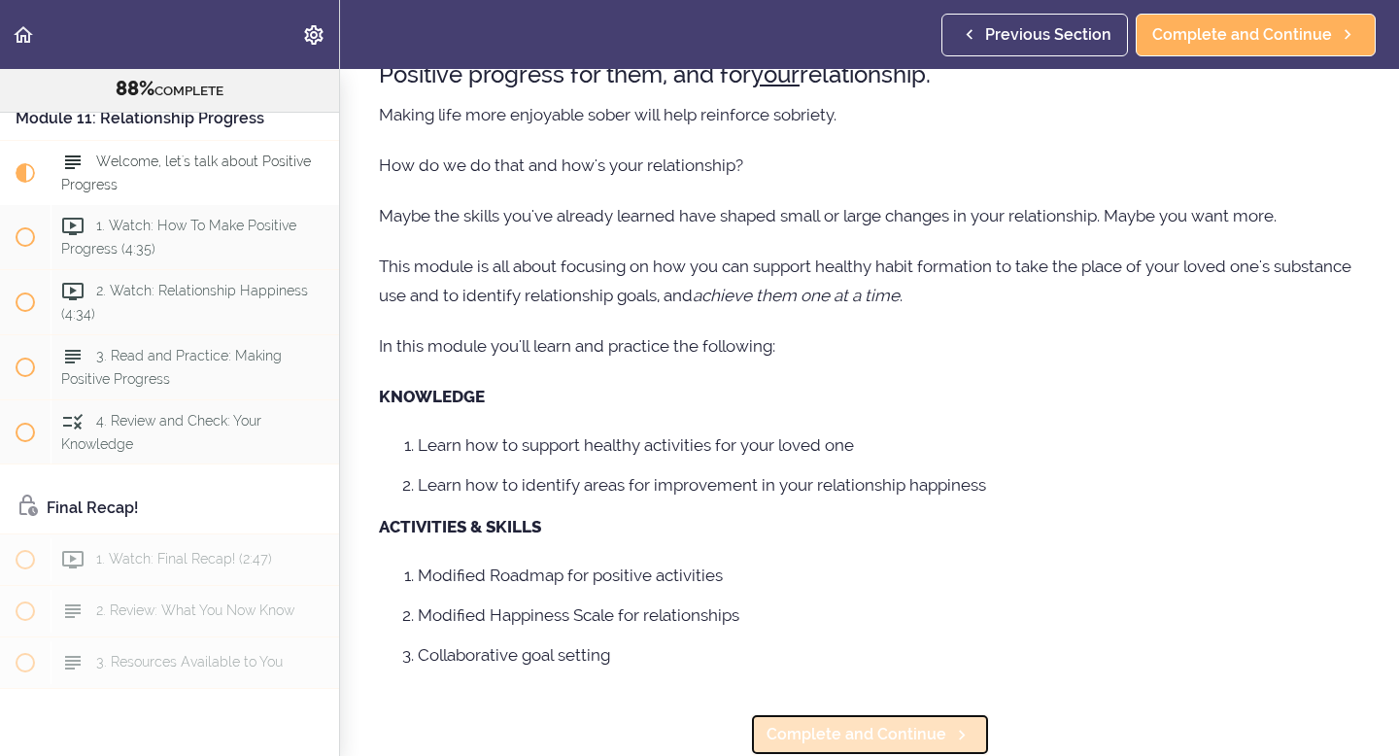
click at [876, 736] on span "Complete and Continue" at bounding box center [856, 734] width 180 height 23
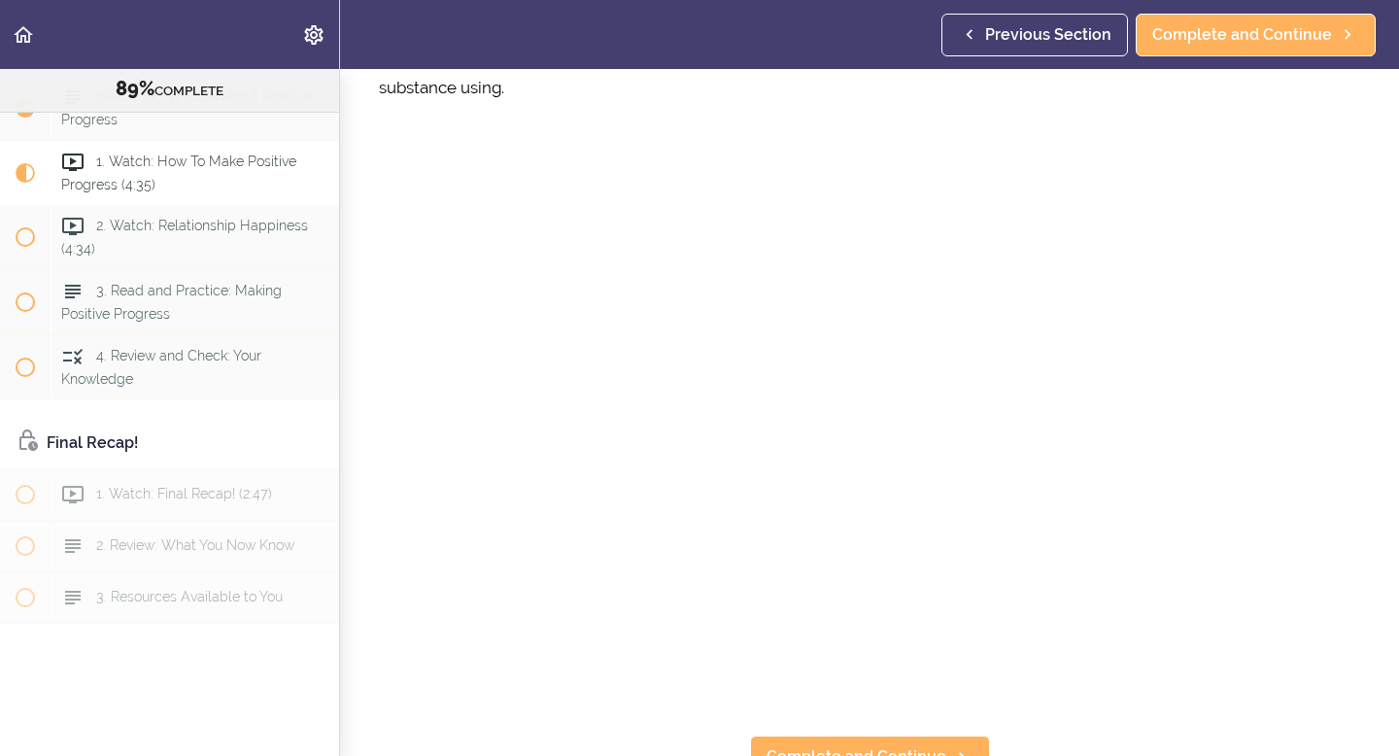
scroll to position [135, 0]
click at [866, 729] on span "Complete and Continue" at bounding box center [856, 734] width 180 height 23
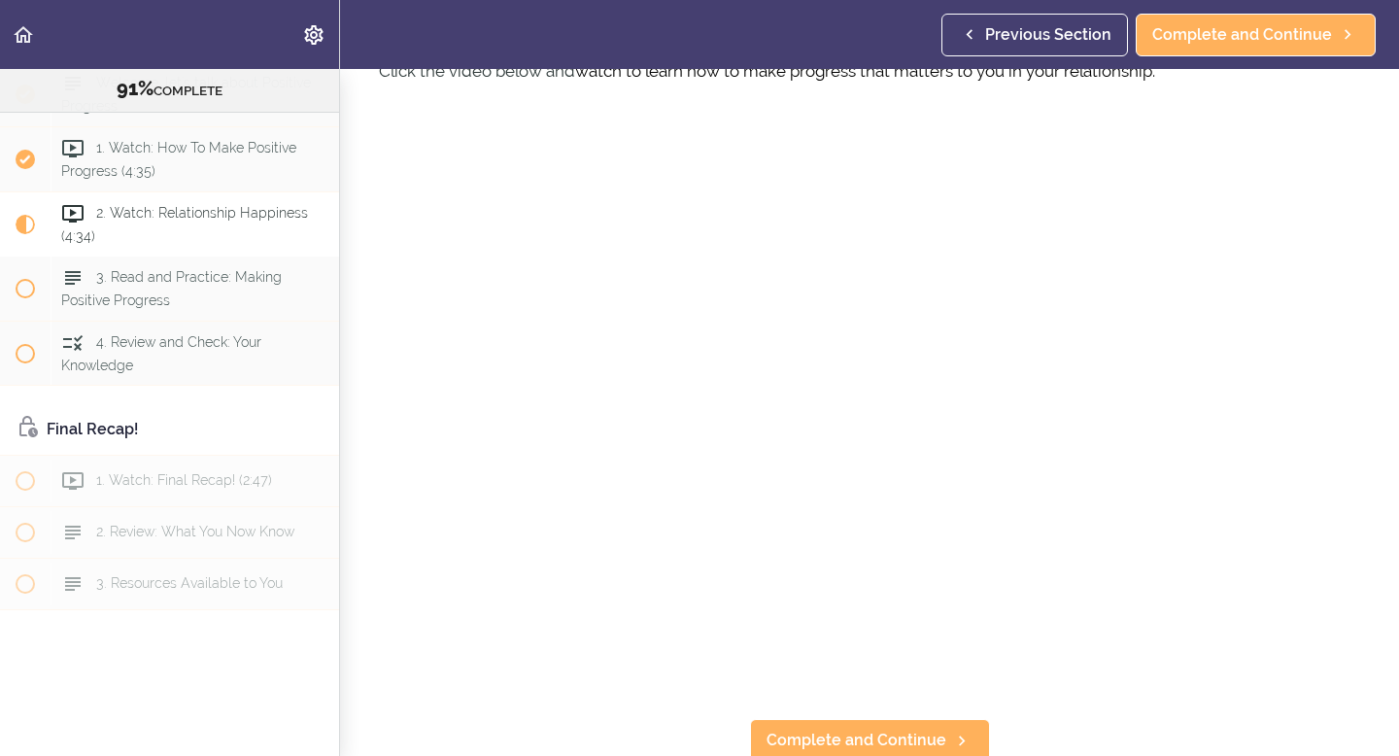
scroll to position [106, 0]
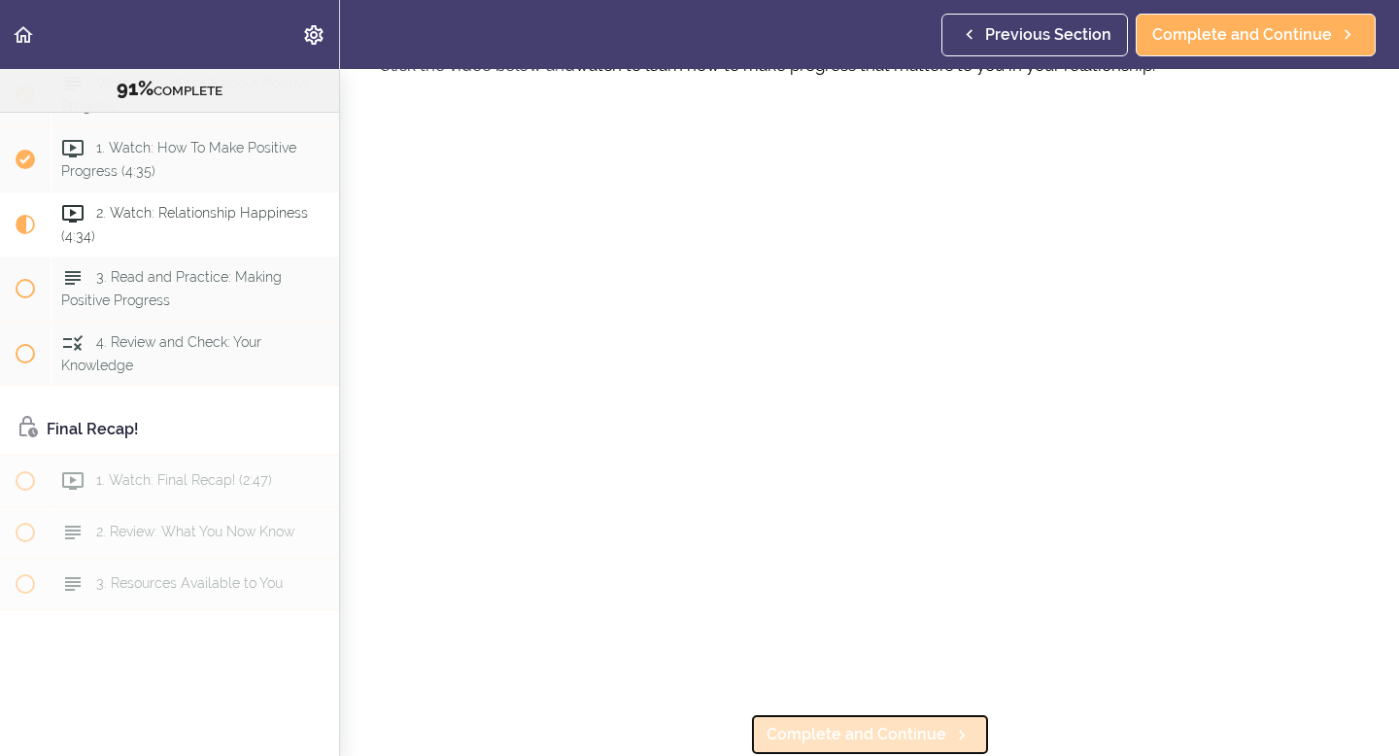
click at [908, 731] on span "Complete and Continue" at bounding box center [856, 734] width 180 height 23
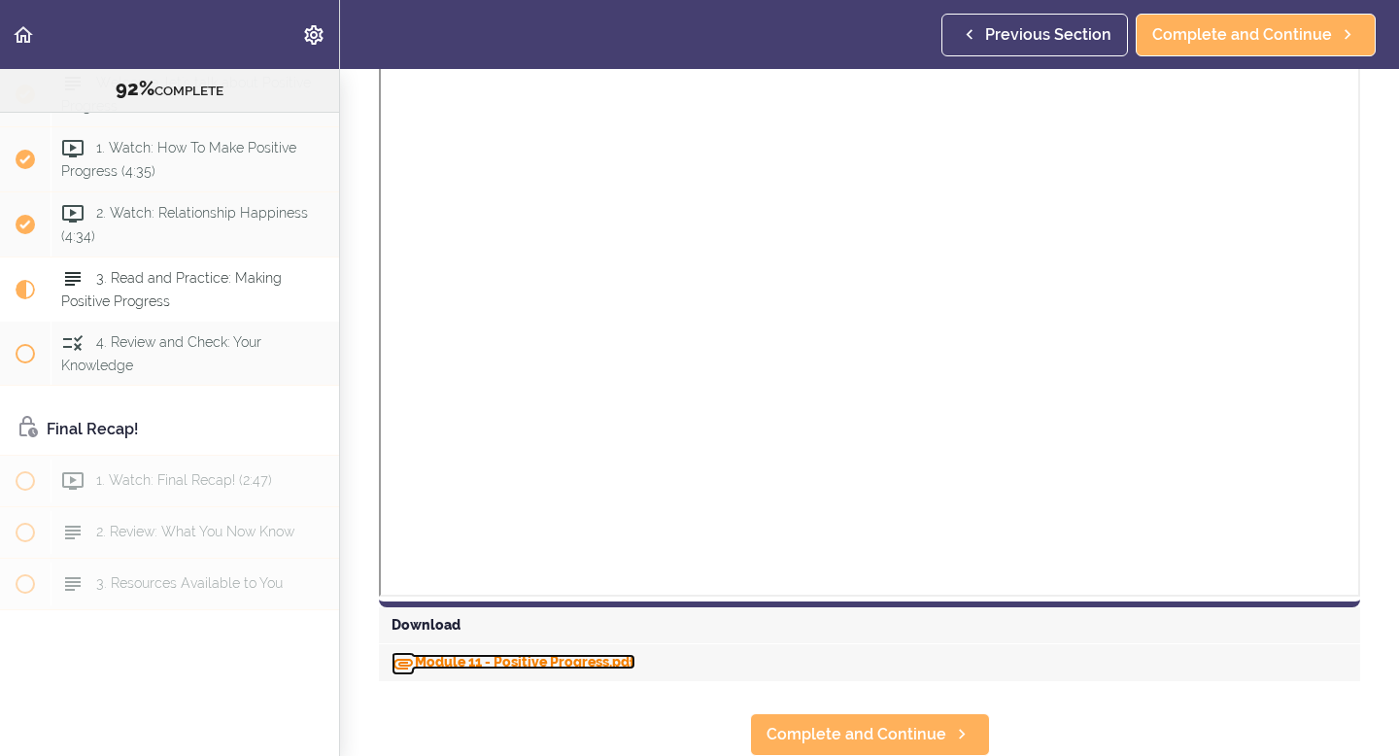
click at [602, 666] on link "Module 11 - Positive Progress.pdf" at bounding box center [513, 662] width 244 height 16
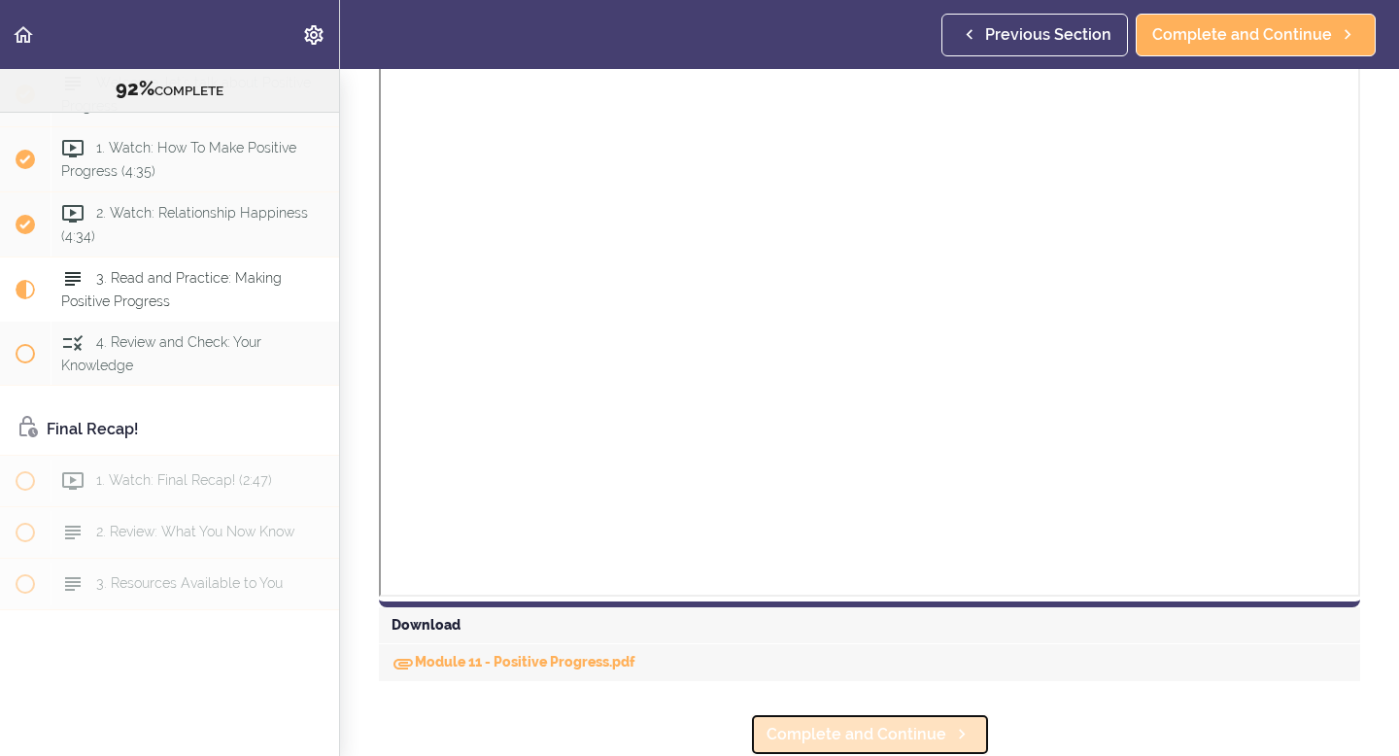
click at [857, 739] on span "Complete and Continue" at bounding box center [856, 734] width 180 height 23
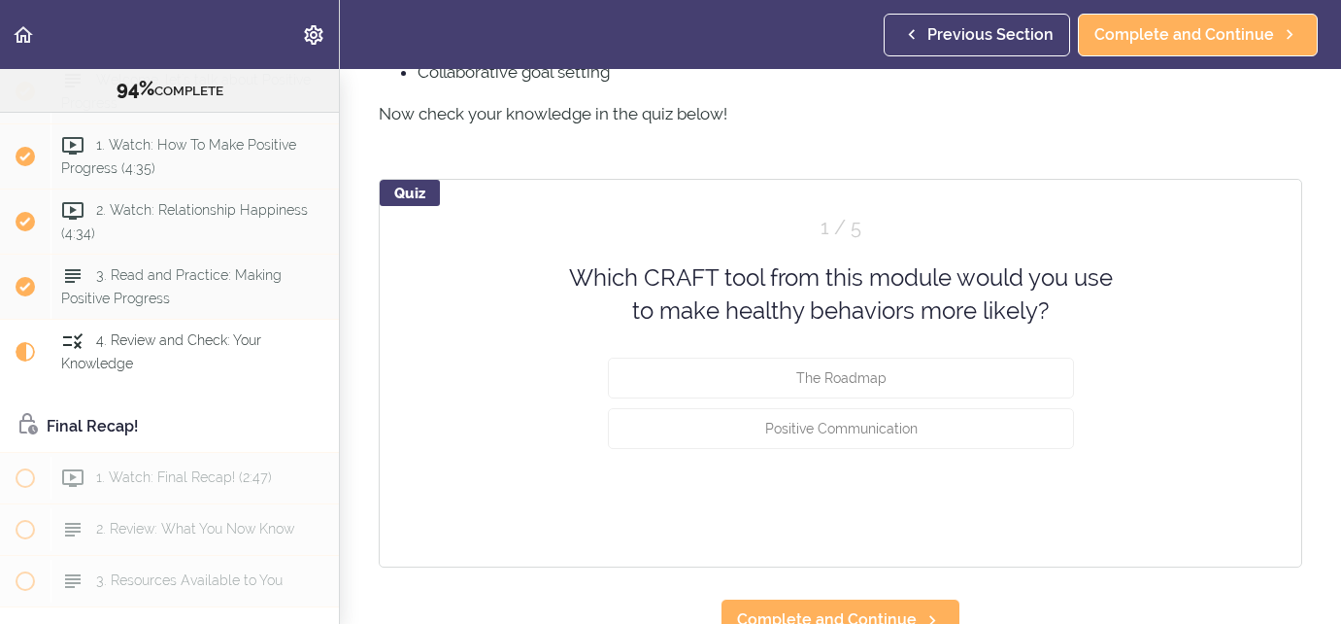
scroll to position [425, 0]
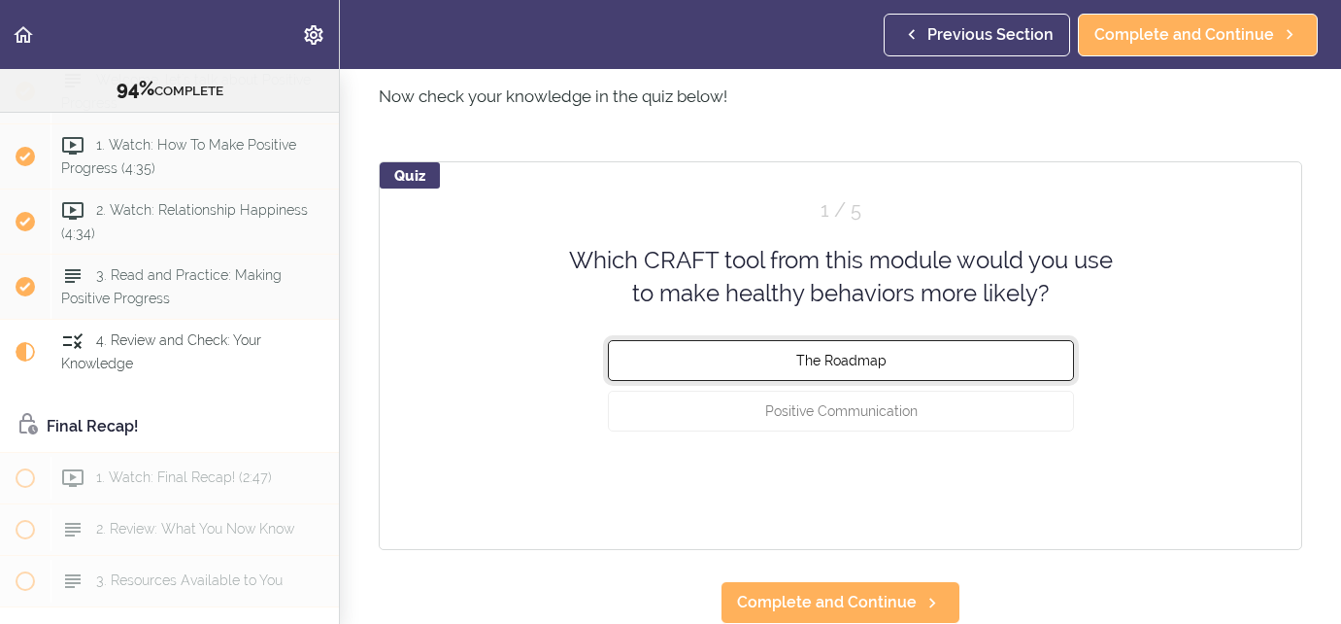
click at [856, 361] on span "The Roadmap" at bounding box center [841, 360] width 90 height 16
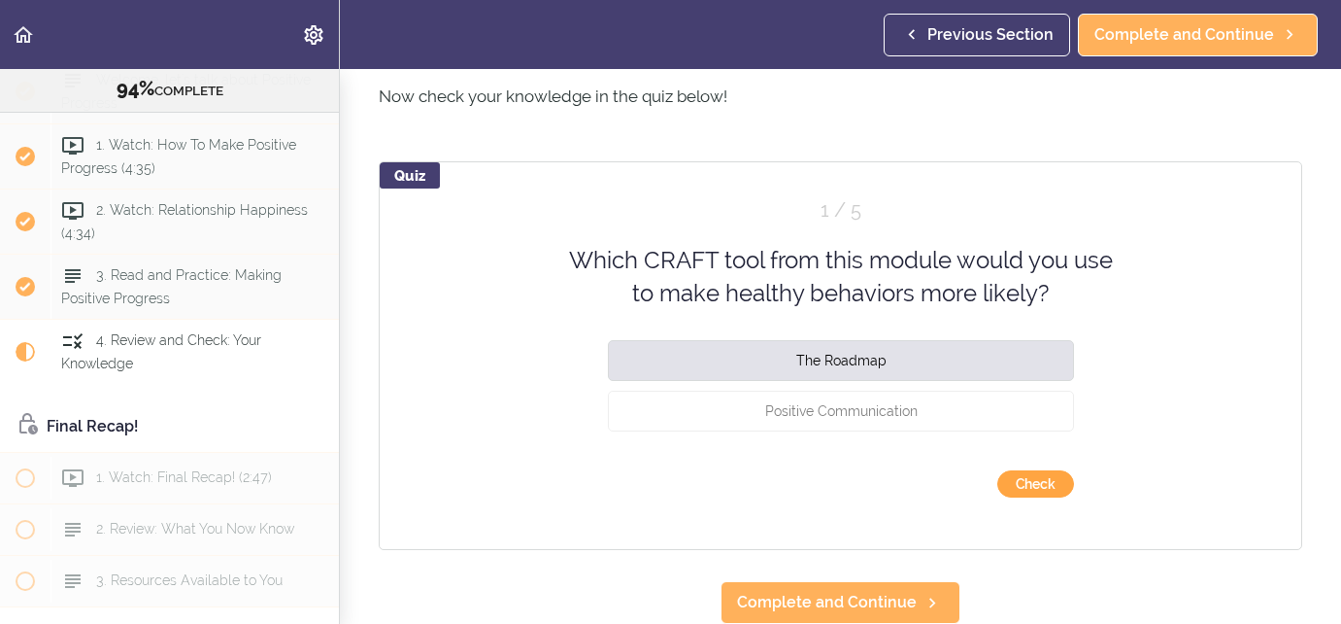
click at [1059, 490] on button "Check" at bounding box center [1036, 483] width 77 height 27
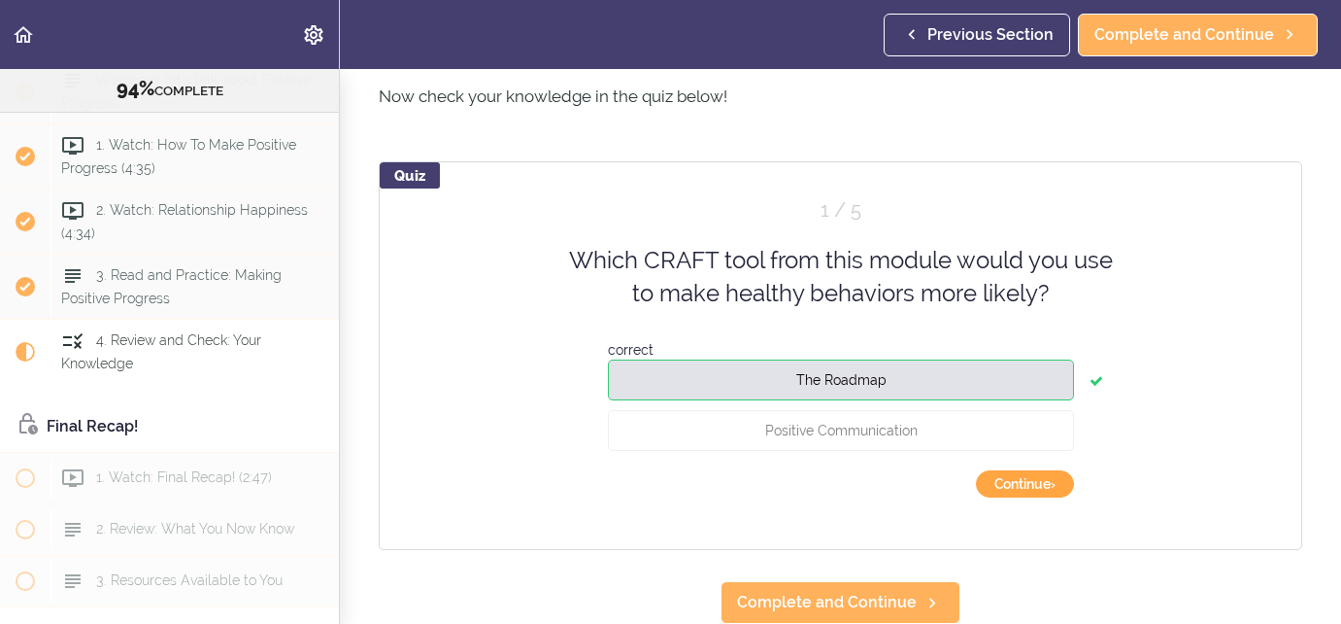
click at [1055, 489] on button "Continue ›" at bounding box center [1025, 483] width 98 height 27
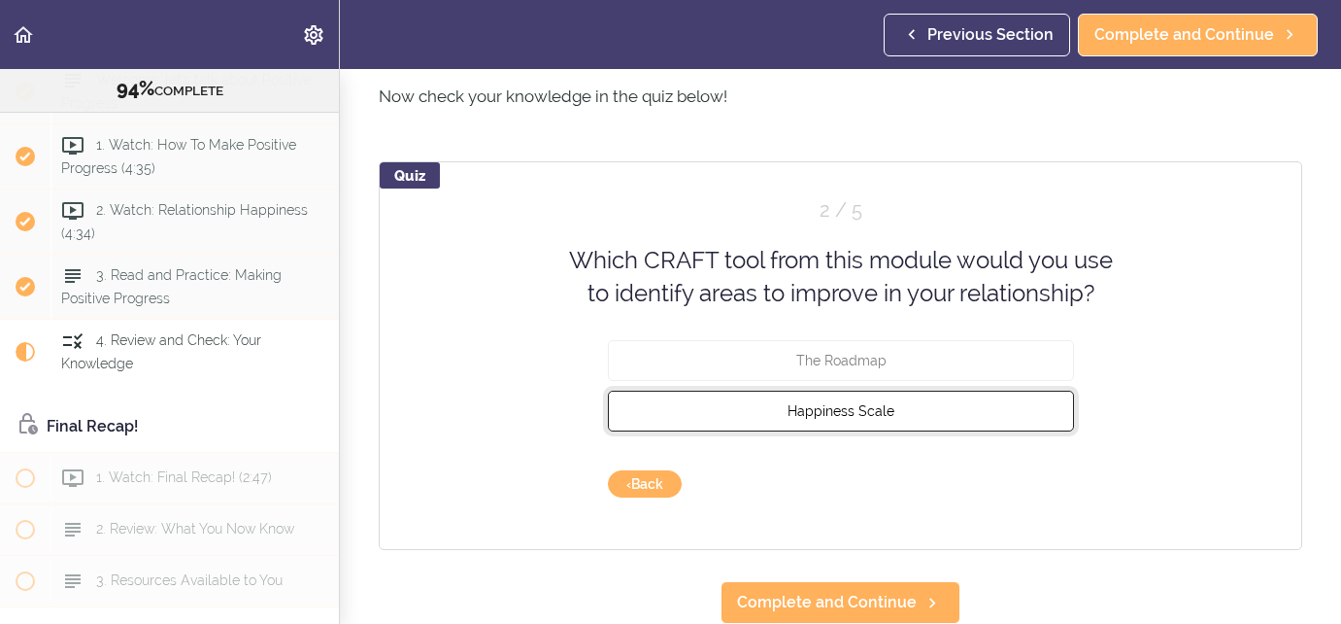
click at [957, 417] on button "Happiness Scale" at bounding box center [841, 410] width 466 height 41
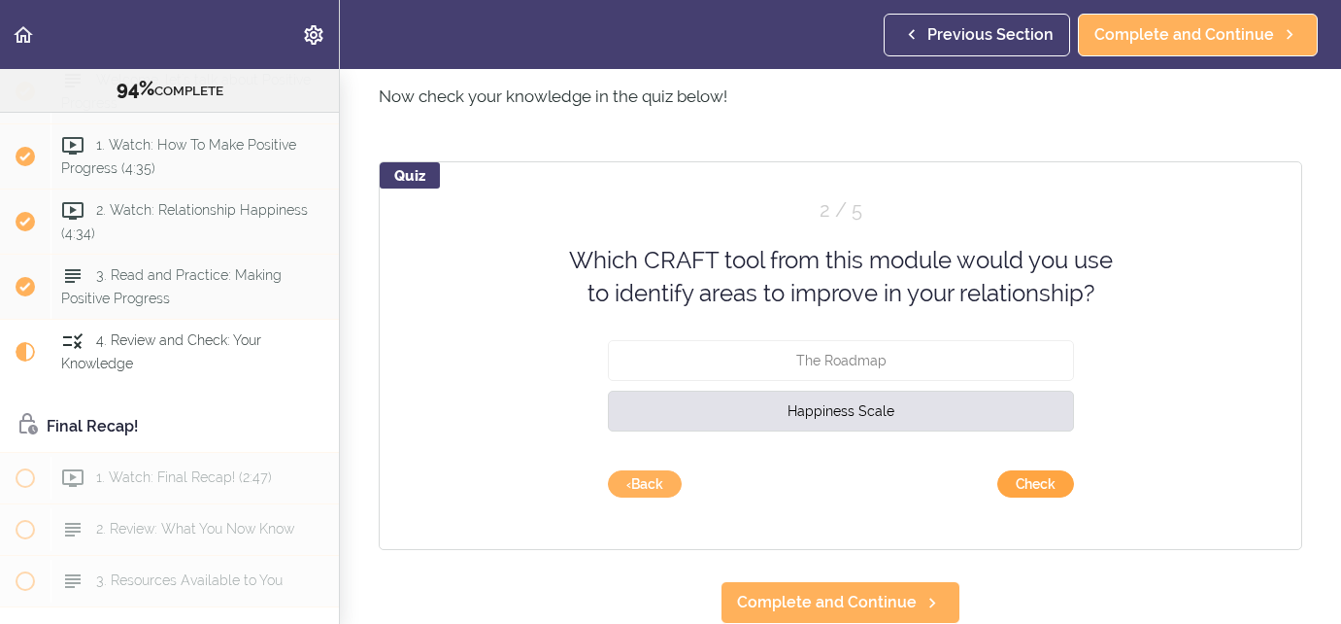
click at [1030, 487] on button "Check" at bounding box center [1036, 483] width 77 height 27
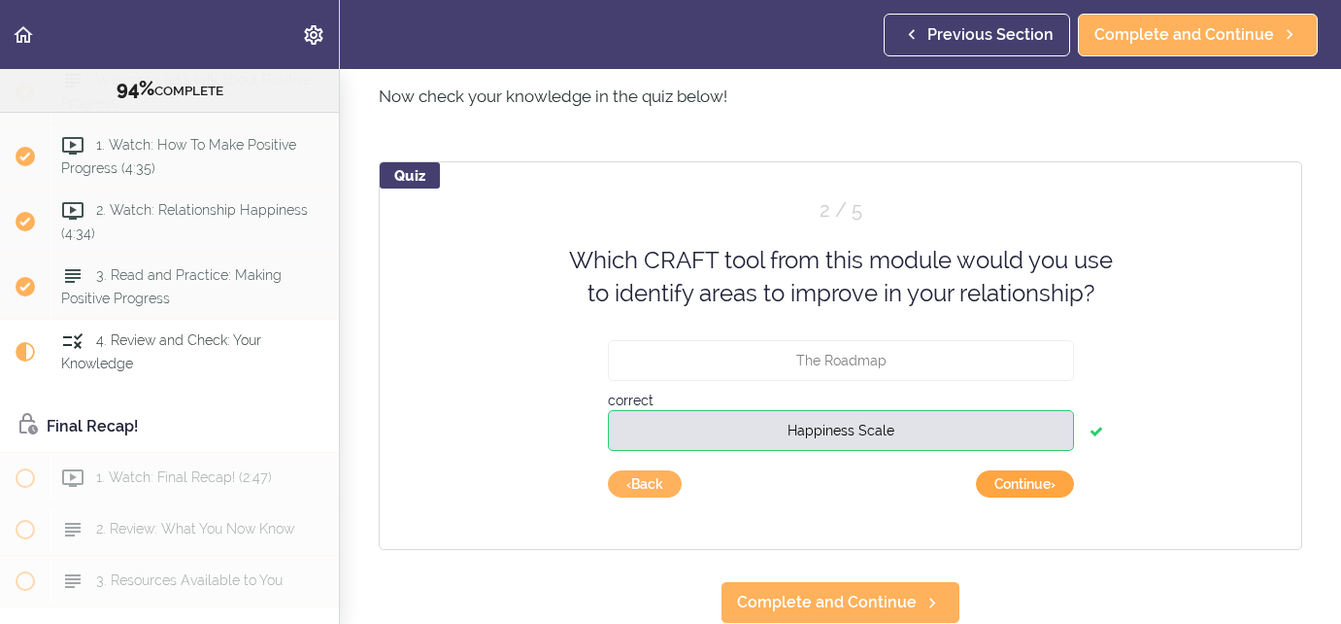
click at [1030, 485] on button "Continue ›" at bounding box center [1025, 483] width 98 height 27
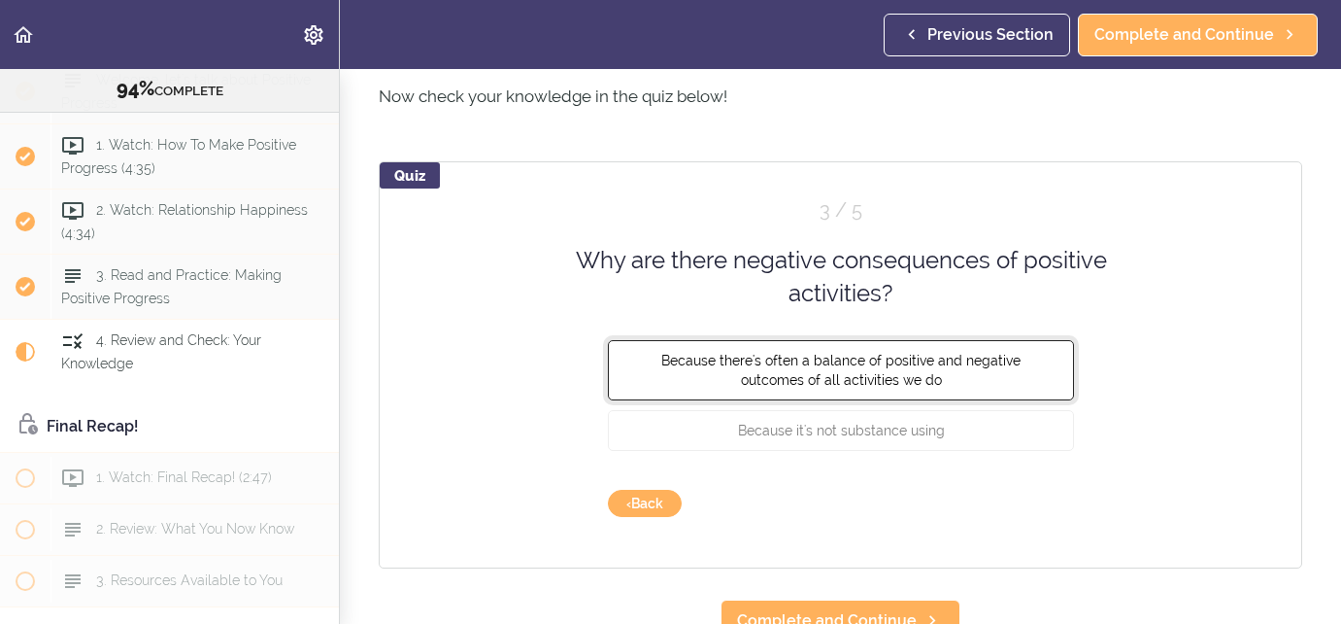
click at [982, 361] on span "Because there's often a balance of positive and negative outcomes of all activi…" at bounding box center [841, 369] width 359 height 35
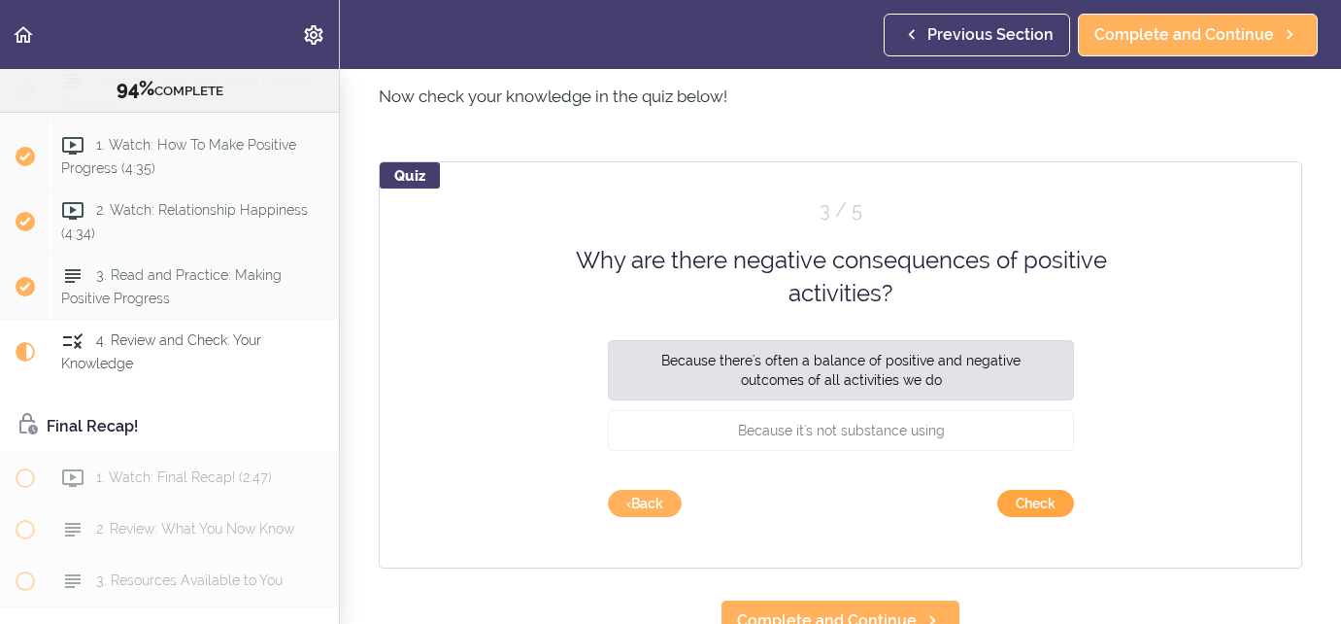
click at [1041, 511] on button "Check" at bounding box center [1036, 503] width 77 height 27
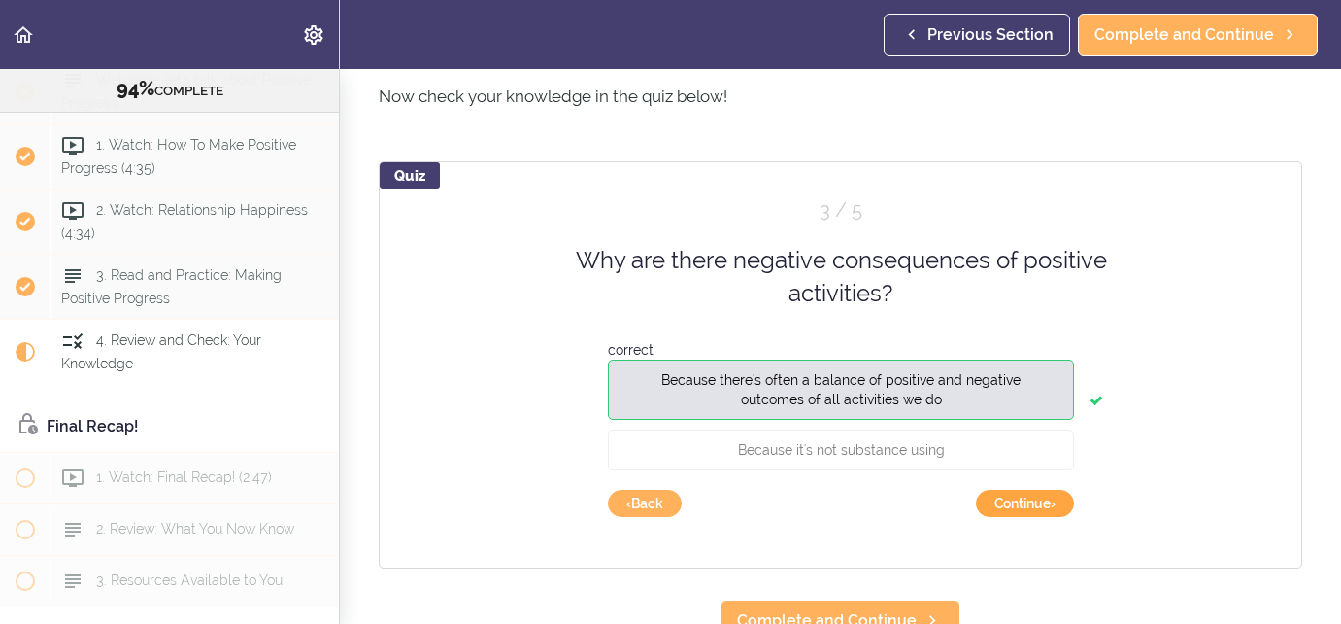
click at [1041, 511] on button "Continue ›" at bounding box center [1025, 503] width 98 height 27
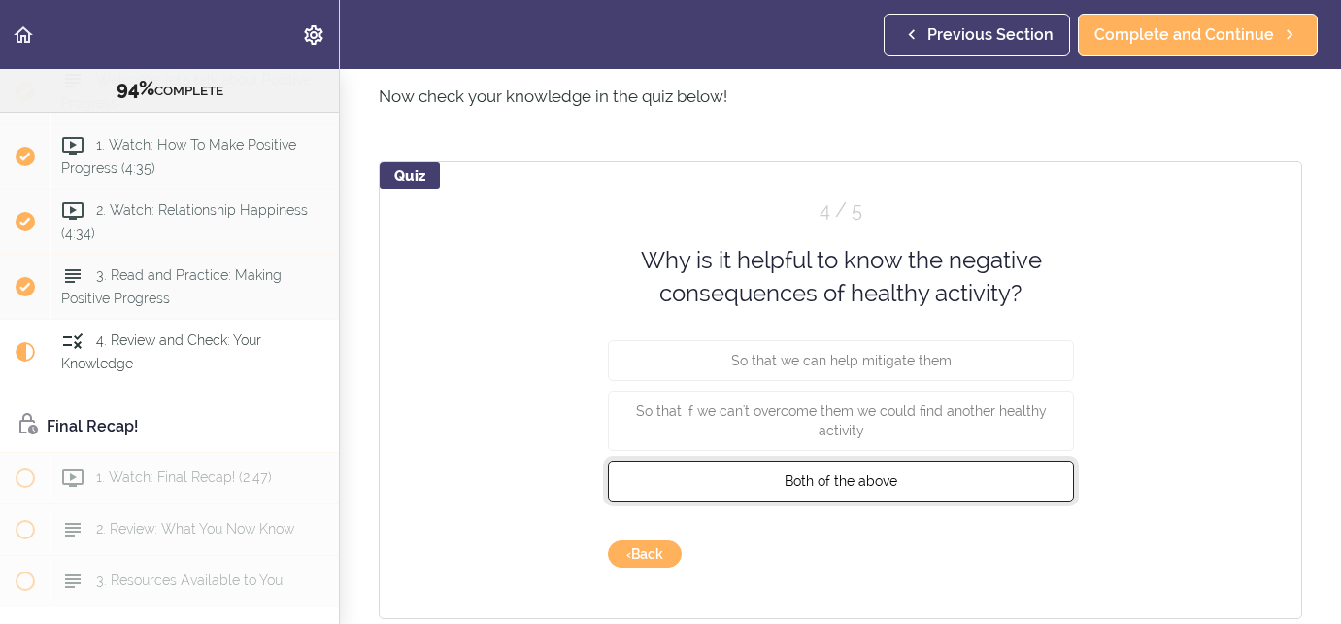
click at [921, 479] on button "Both of the above" at bounding box center [841, 479] width 466 height 41
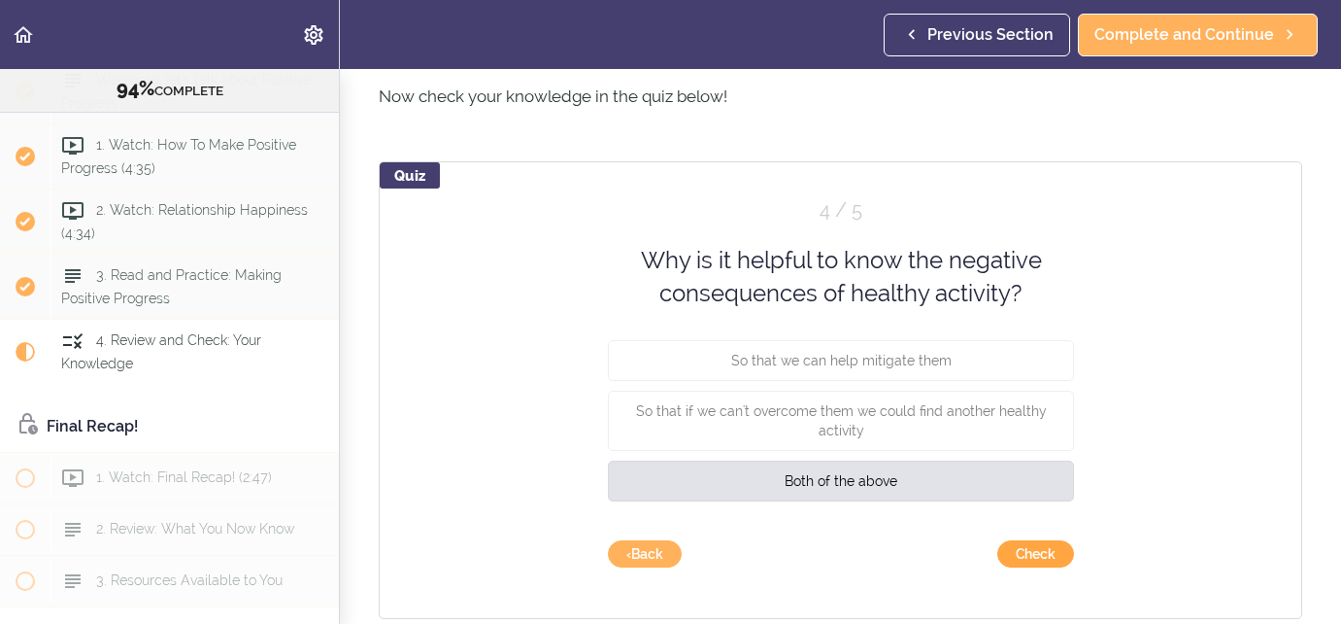
click at [1008, 554] on button "Check" at bounding box center [1036, 553] width 77 height 27
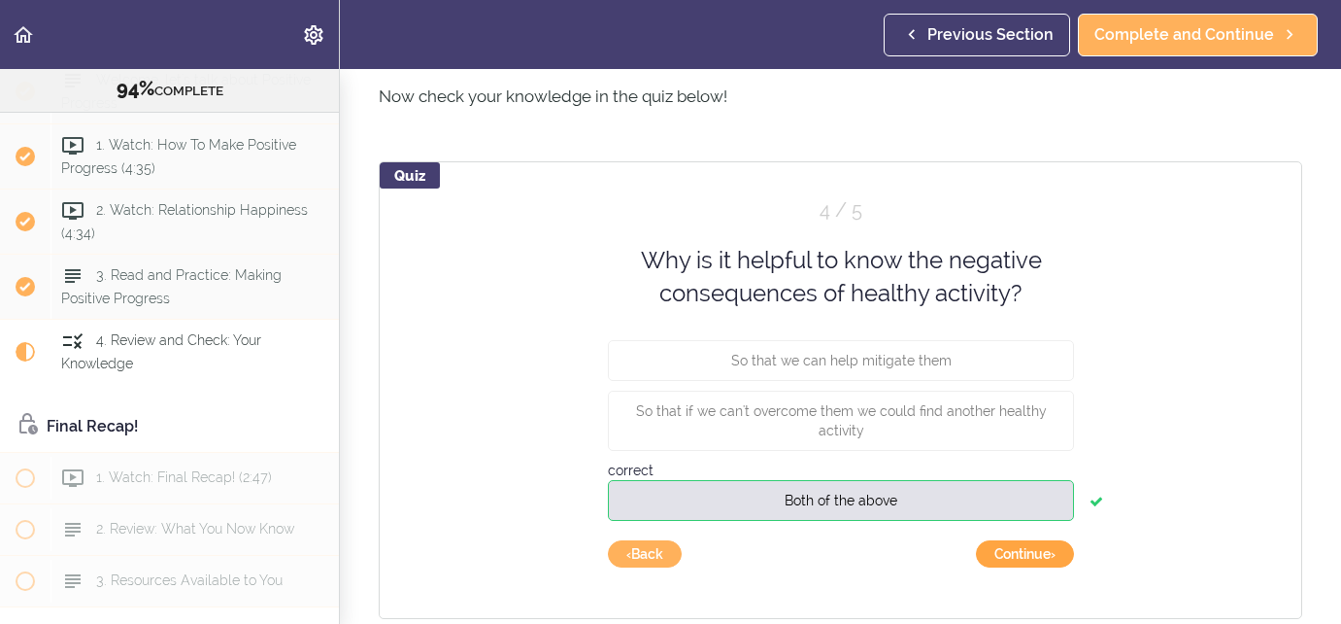
click at [1008, 554] on button "Continue ›" at bounding box center [1025, 553] width 98 height 27
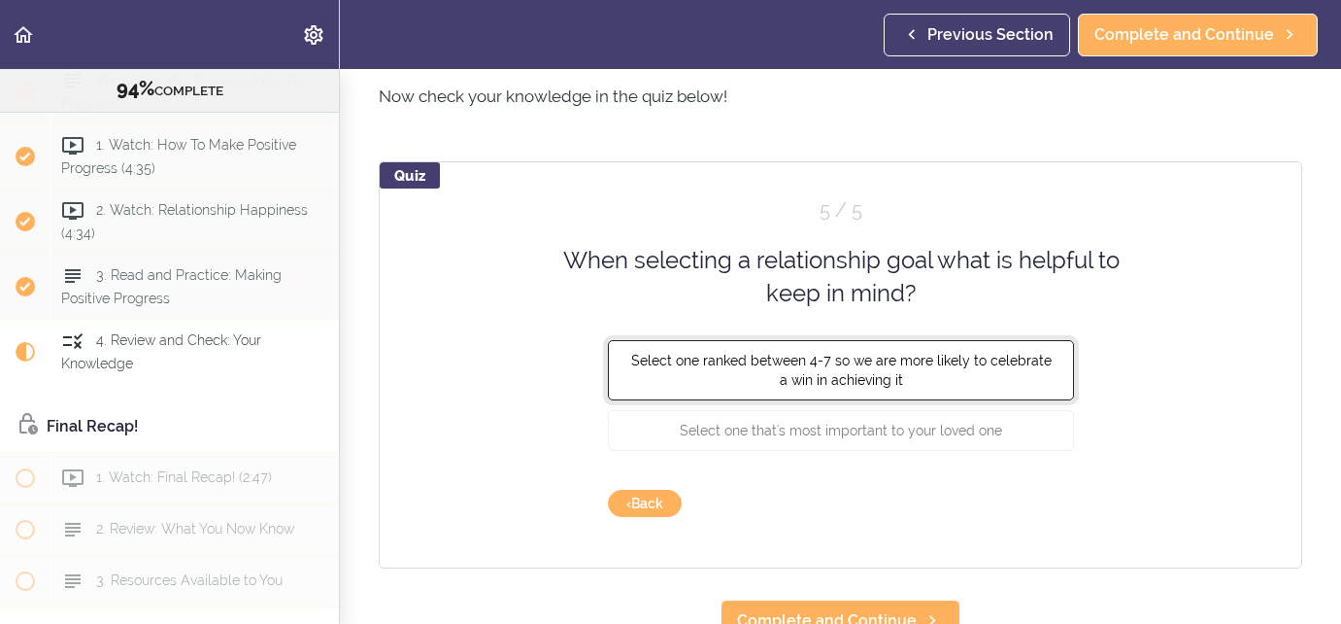
click at [999, 376] on button "Select one ranked between 4-7 so we are more likely to celebrate a win in achie…" at bounding box center [841, 369] width 466 height 60
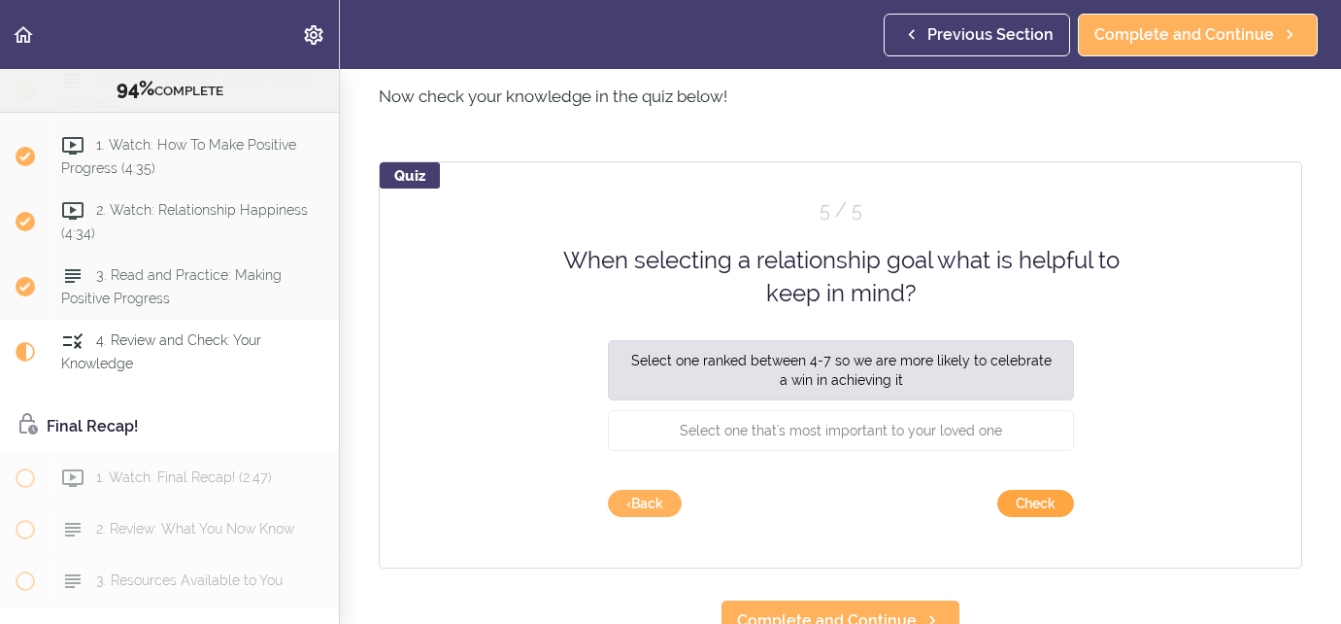
click at [1052, 501] on button "Check" at bounding box center [1036, 503] width 77 height 27
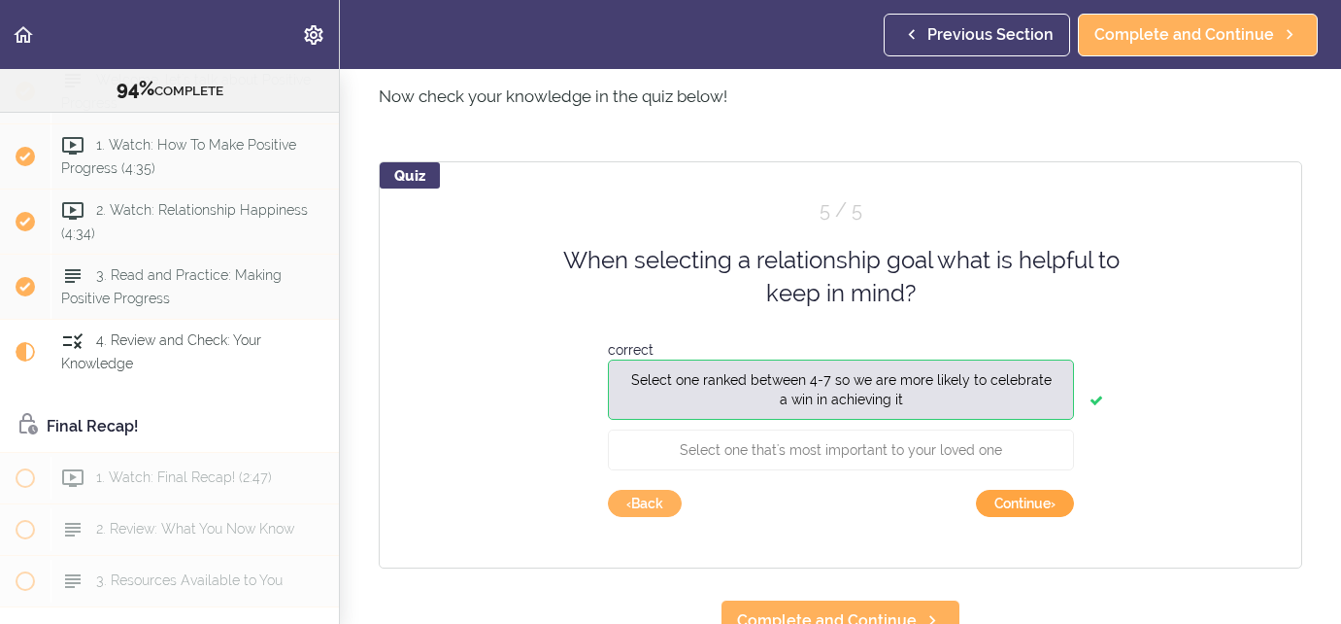
click at [1050, 512] on button "Continue ›" at bounding box center [1025, 503] width 98 height 27
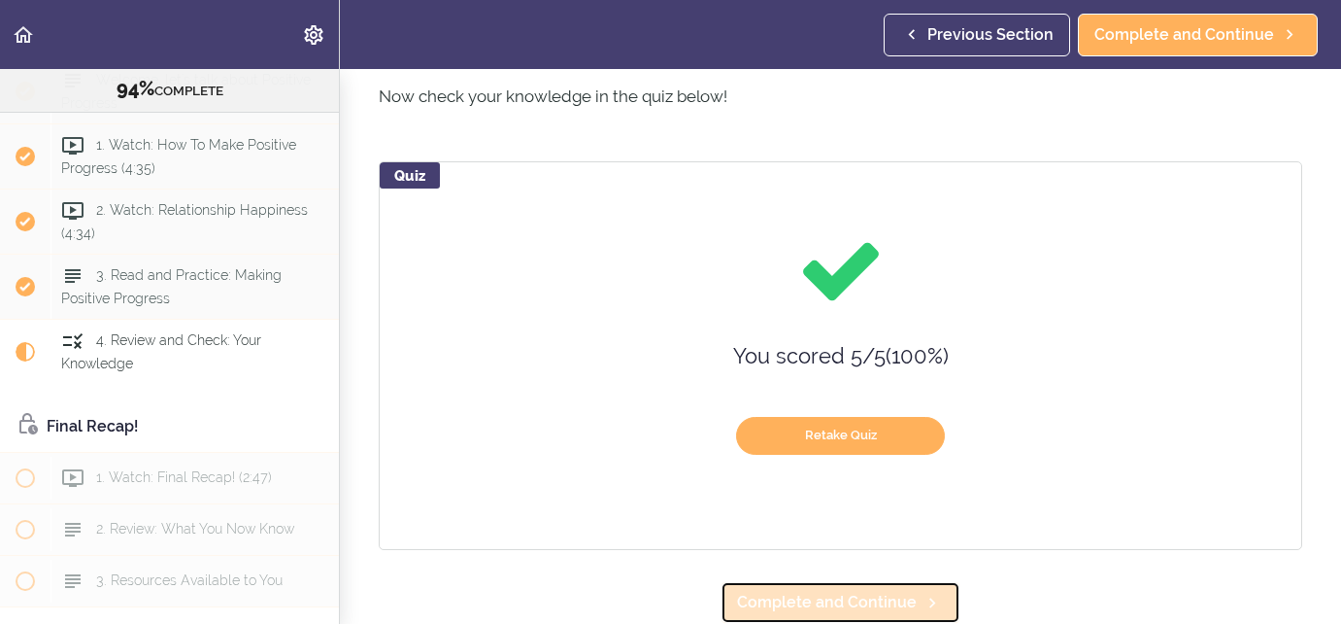
click at [873, 600] on span "Complete and Continue" at bounding box center [827, 602] width 180 height 23
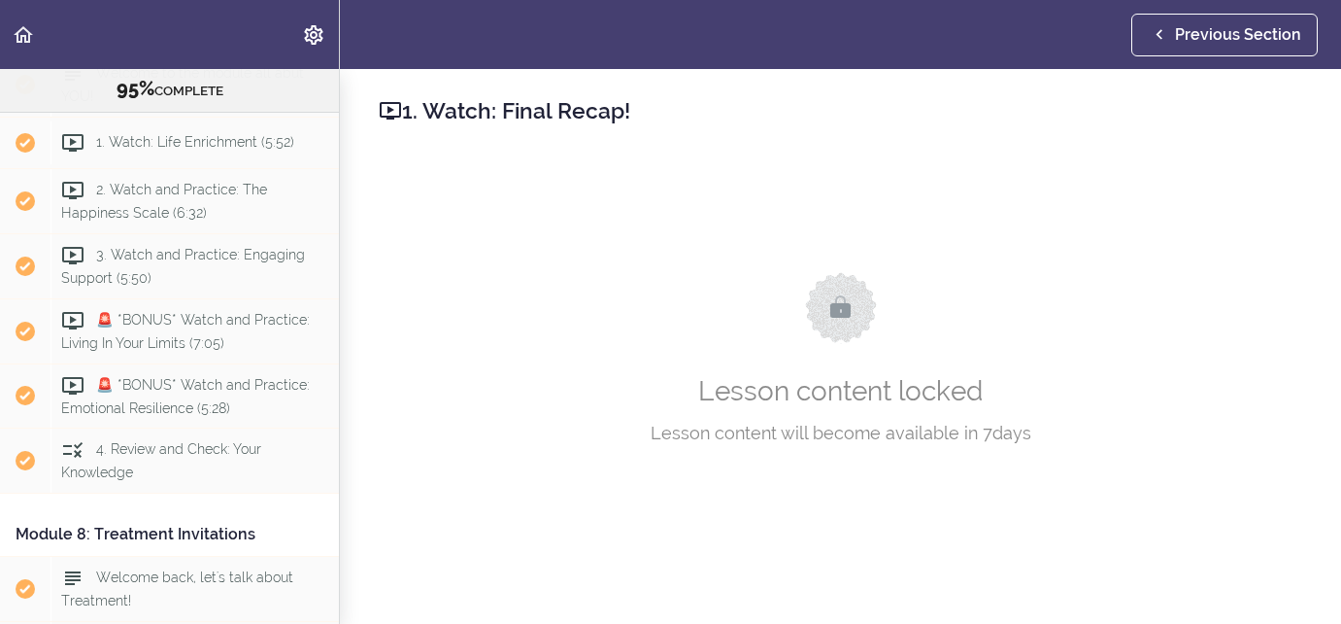
scroll to position [2757, 0]
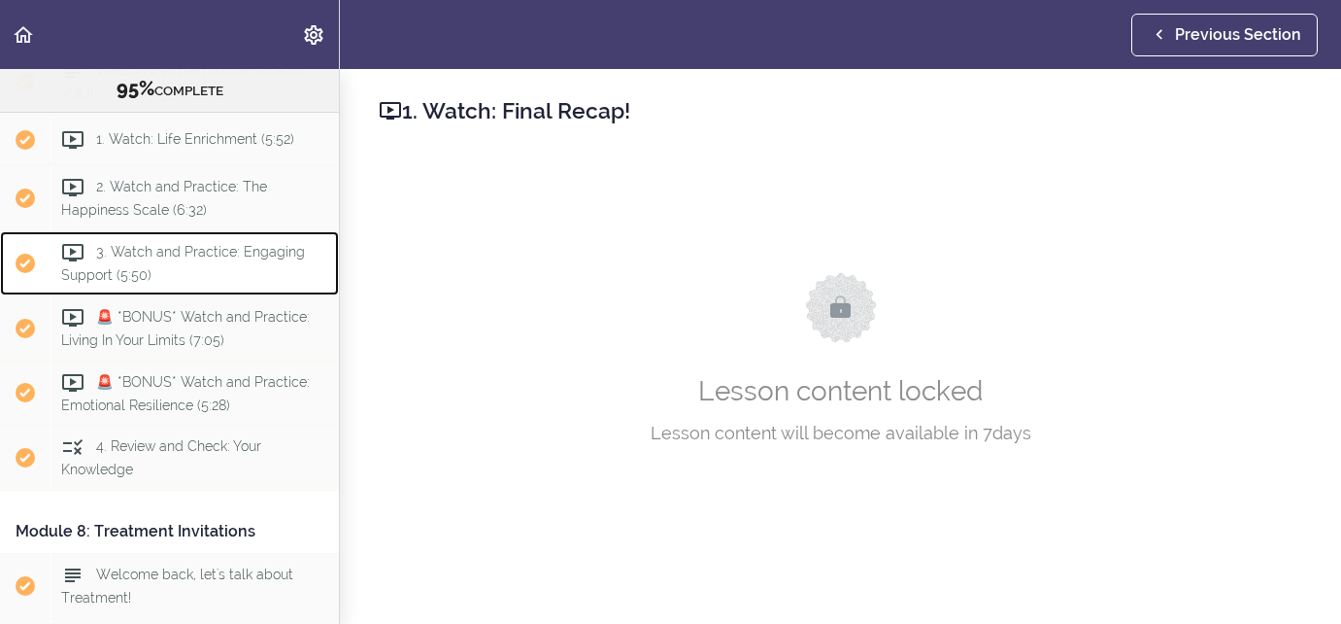
click at [252, 269] on span "3. Watch and Practice: Engaging Support (5:50)" at bounding box center [183, 263] width 244 height 38
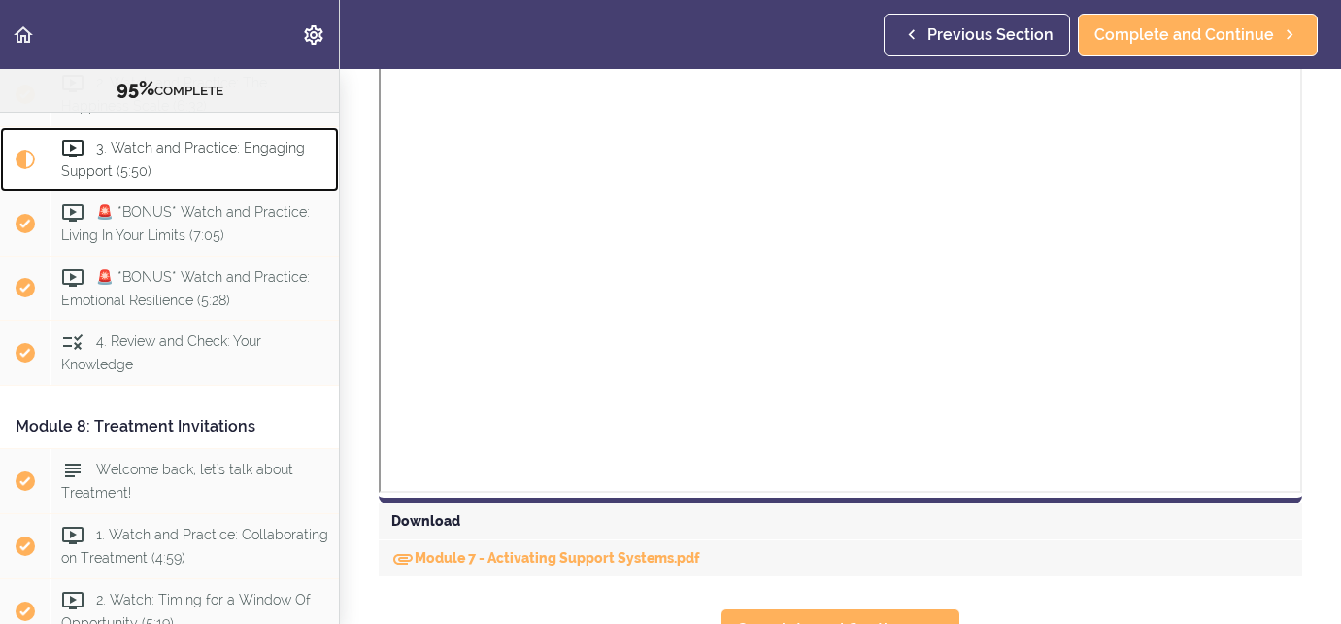
scroll to position [2233, 0]
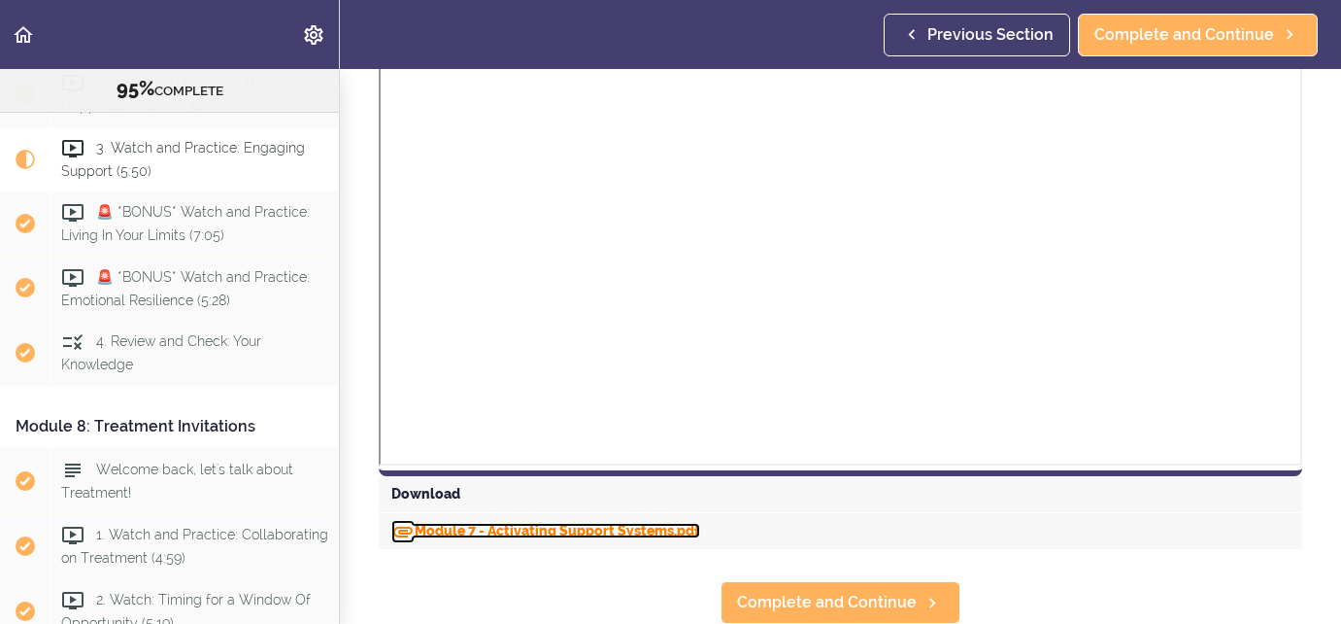
click at [620, 527] on link "Module 7 - Activating Support Systems.pdf" at bounding box center [545, 531] width 309 height 16
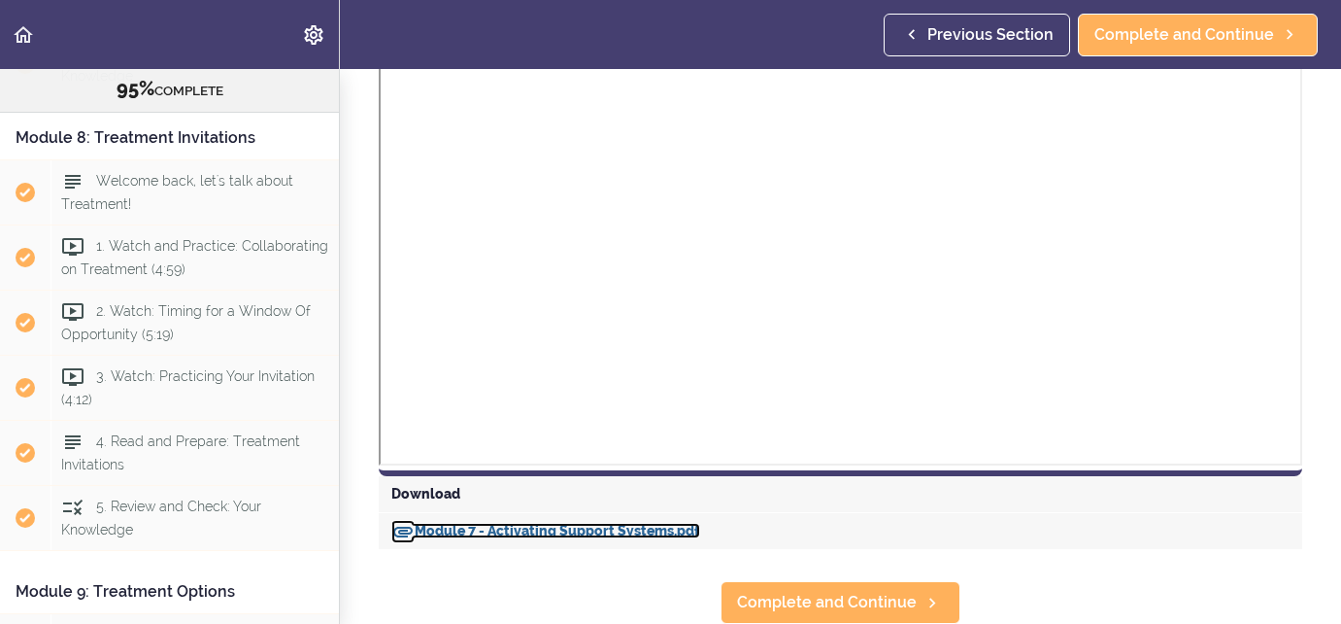
scroll to position [3196, 0]
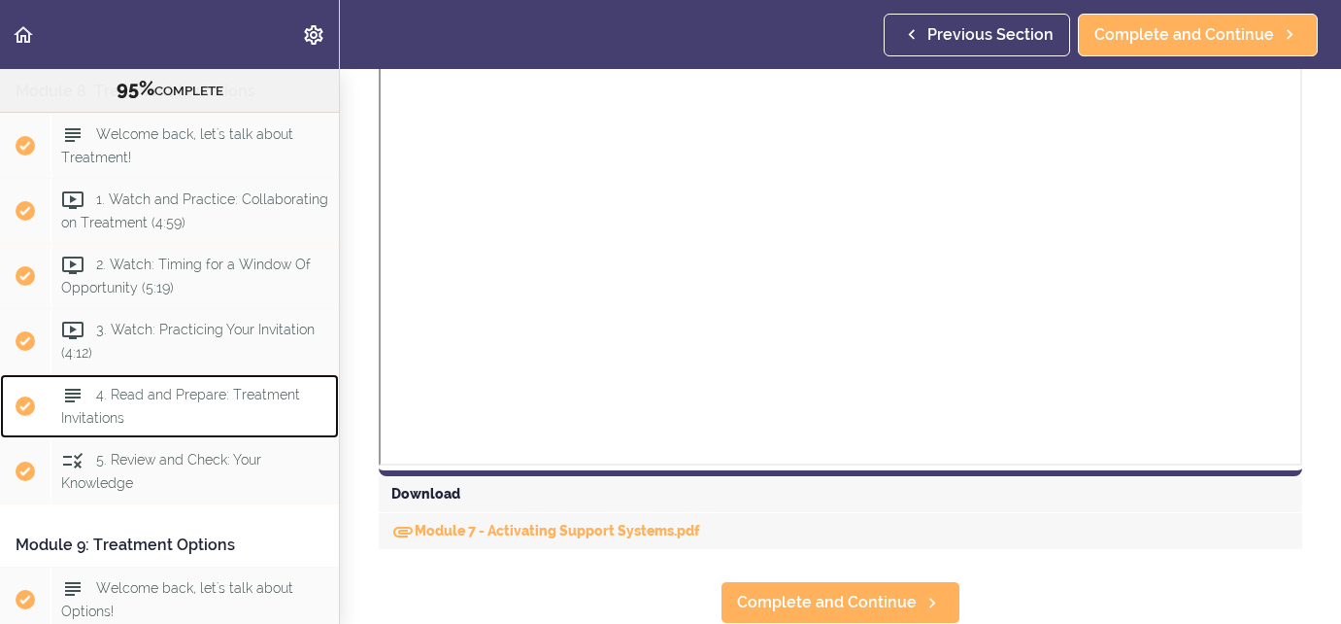
click at [215, 417] on span "4. Read and Prepare: Treatment Invitations" at bounding box center [180, 407] width 239 height 38
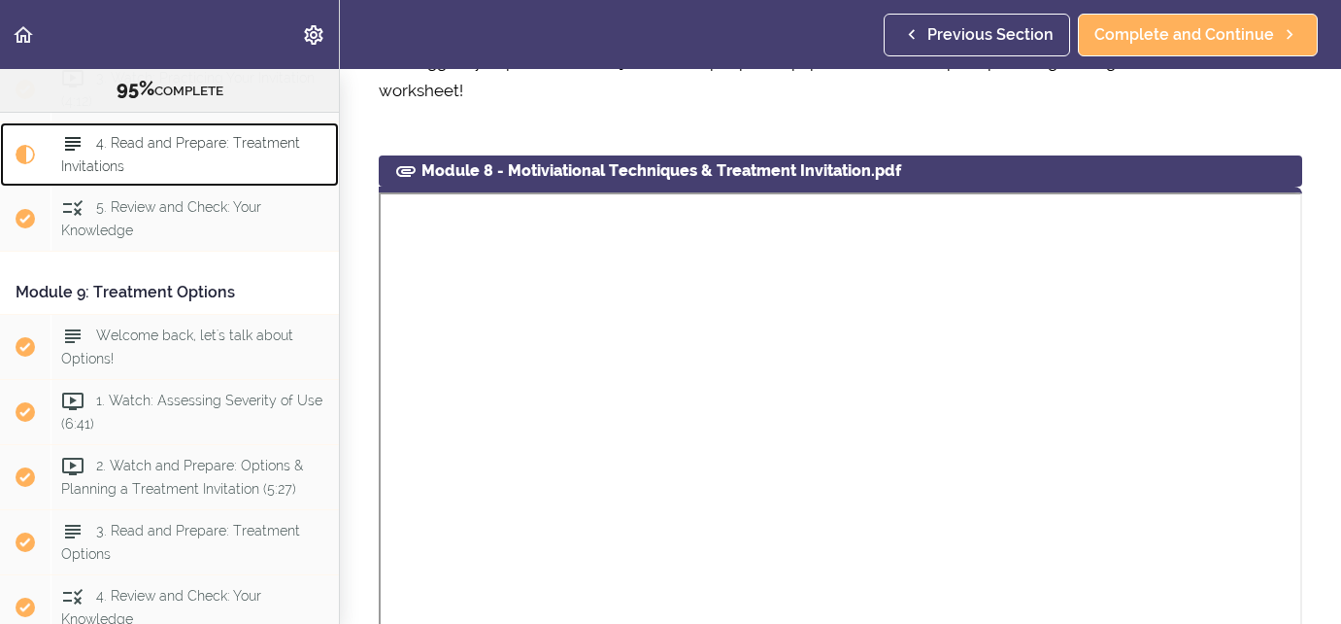
scroll to position [1450, 0]
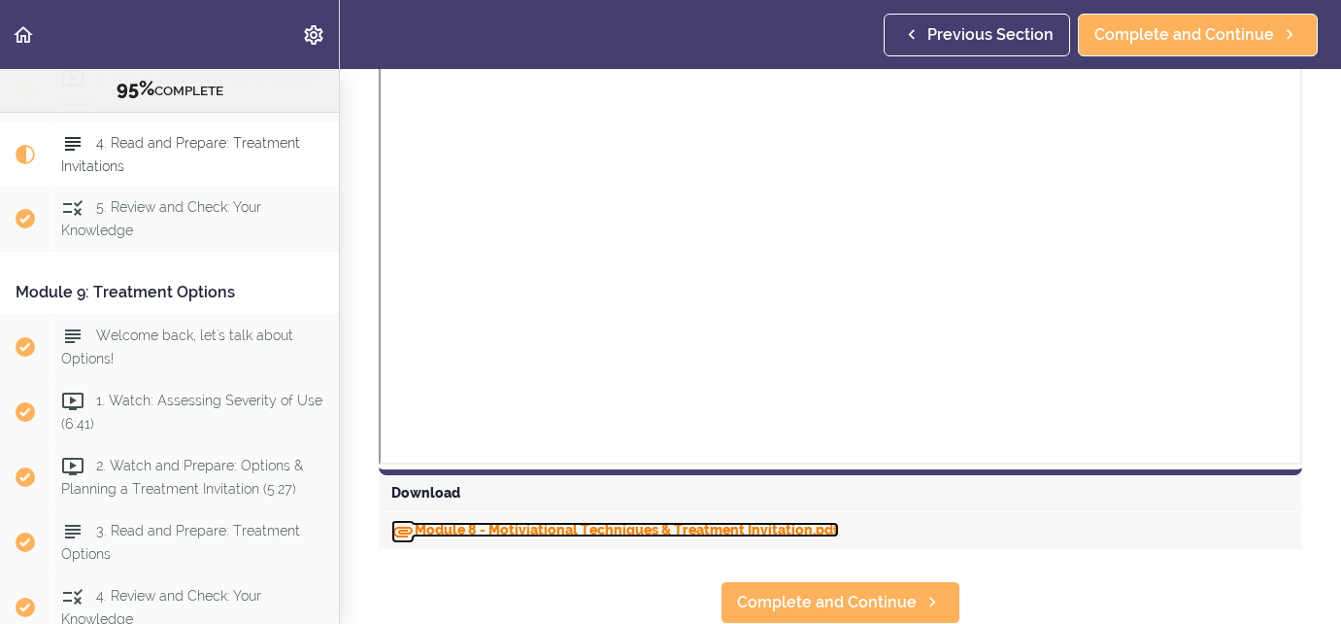
click at [694, 527] on link "Module 8 - Motiviational Techniques & Treatment Invitation.pdf" at bounding box center [615, 530] width 448 height 16
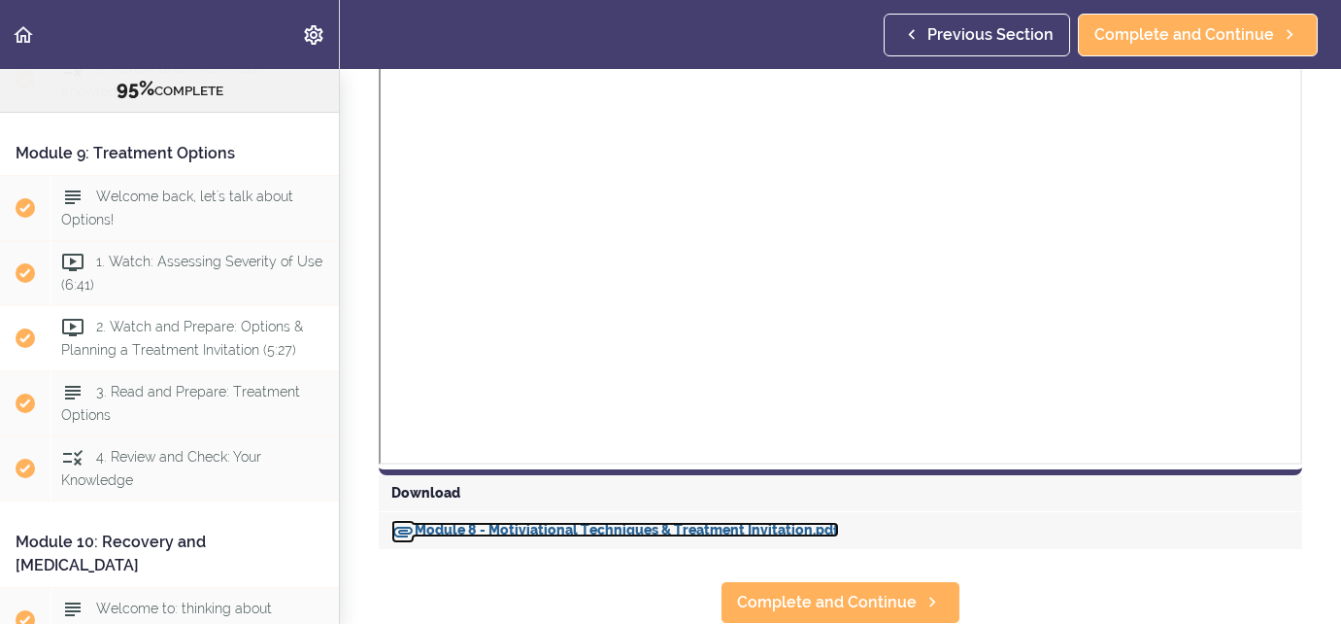
scroll to position [3589, 0]
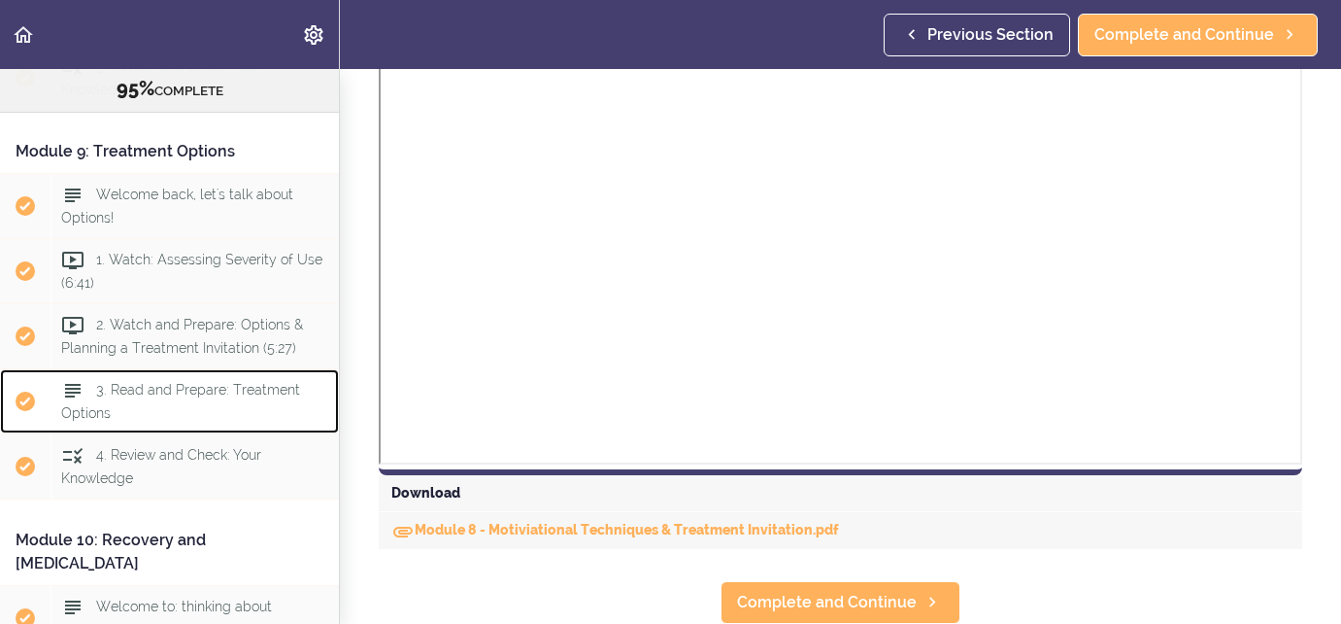
click at [185, 414] on span "3. Read and Prepare: Treatment Options" at bounding box center [180, 401] width 239 height 38
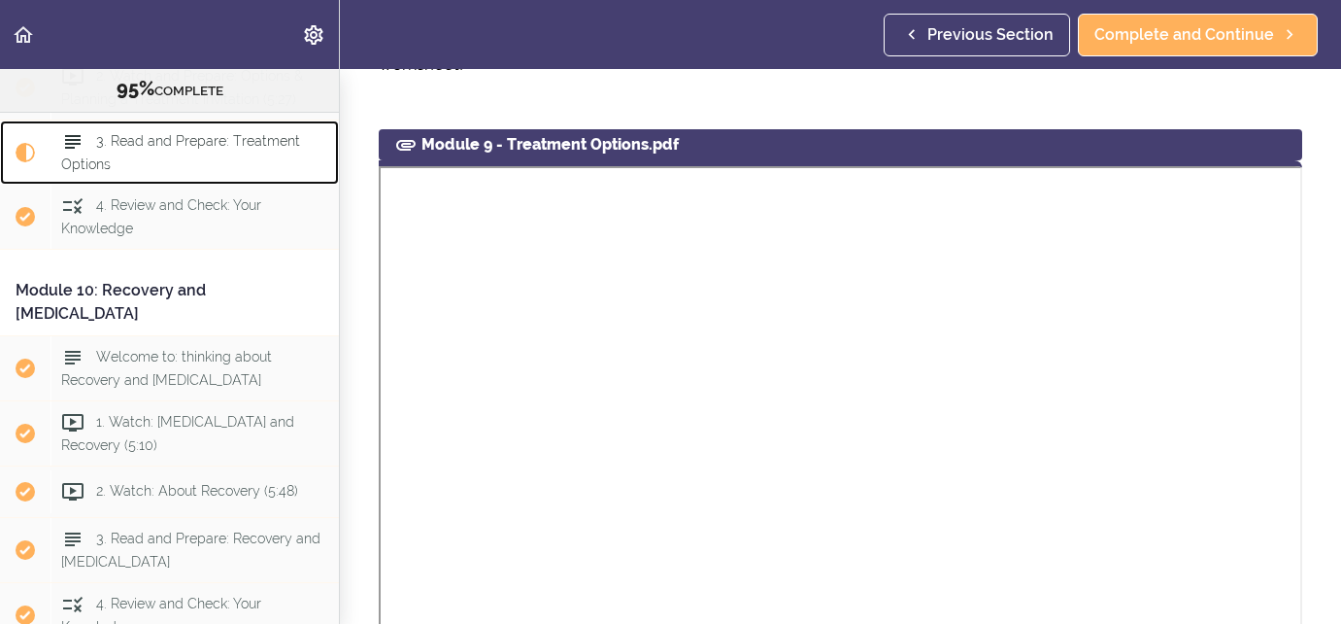
scroll to position [1331, 0]
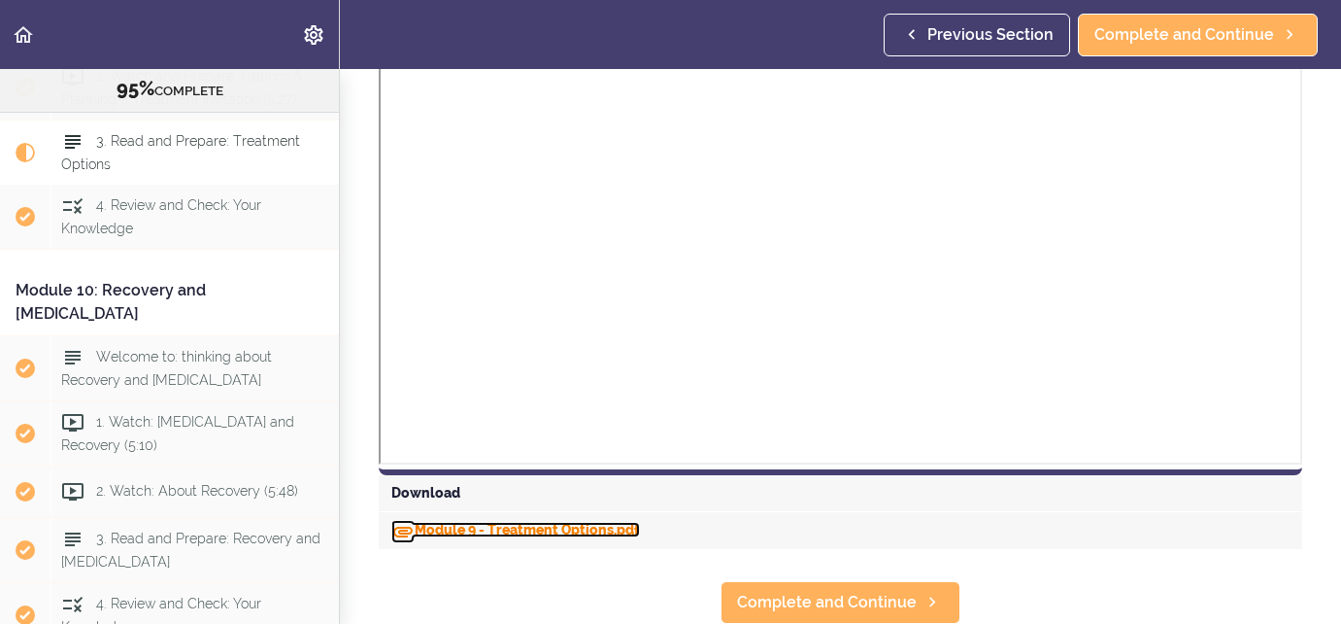
click at [625, 531] on link "Module 9 - Treatment Options.pdf" at bounding box center [515, 530] width 249 height 16
